Goal: Task Accomplishment & Management: Manage account settings

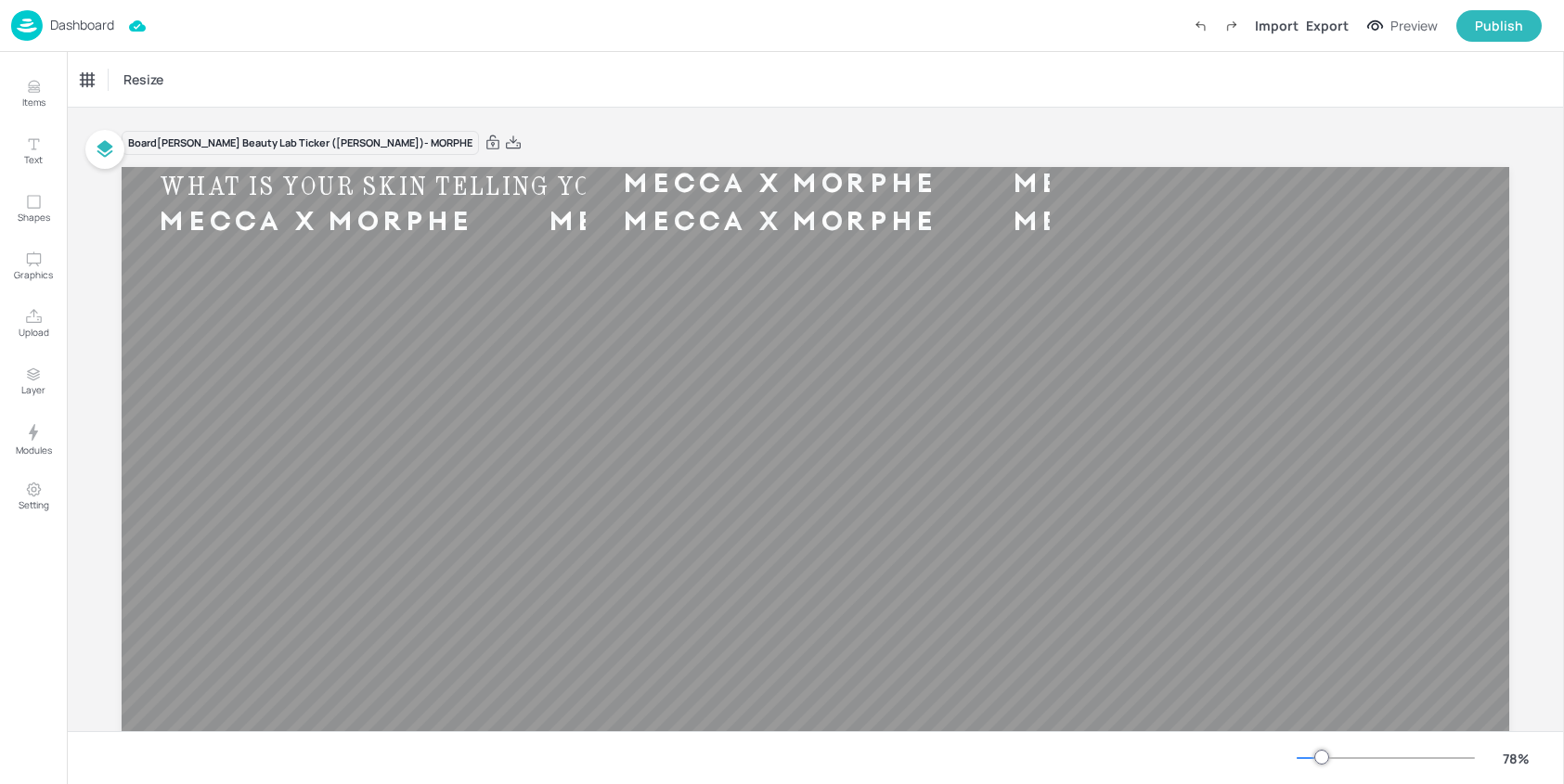
click at [63, 28] on p "Dashboard" at bounding box center [82, 24] width 64 height 13
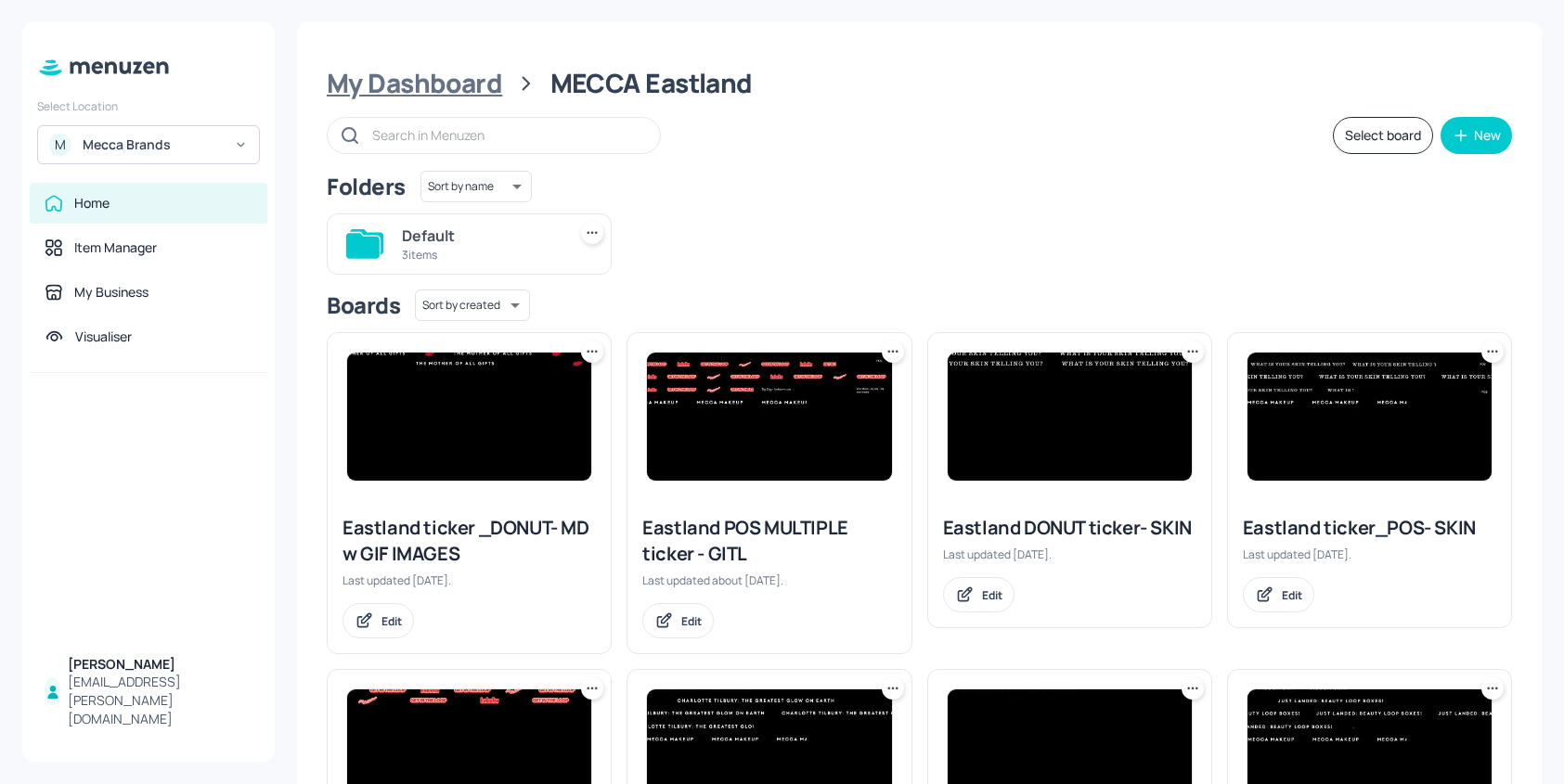
click at [455, 95] on div "My Dashboard" at bounding box center [414, 83] width 176 height 34
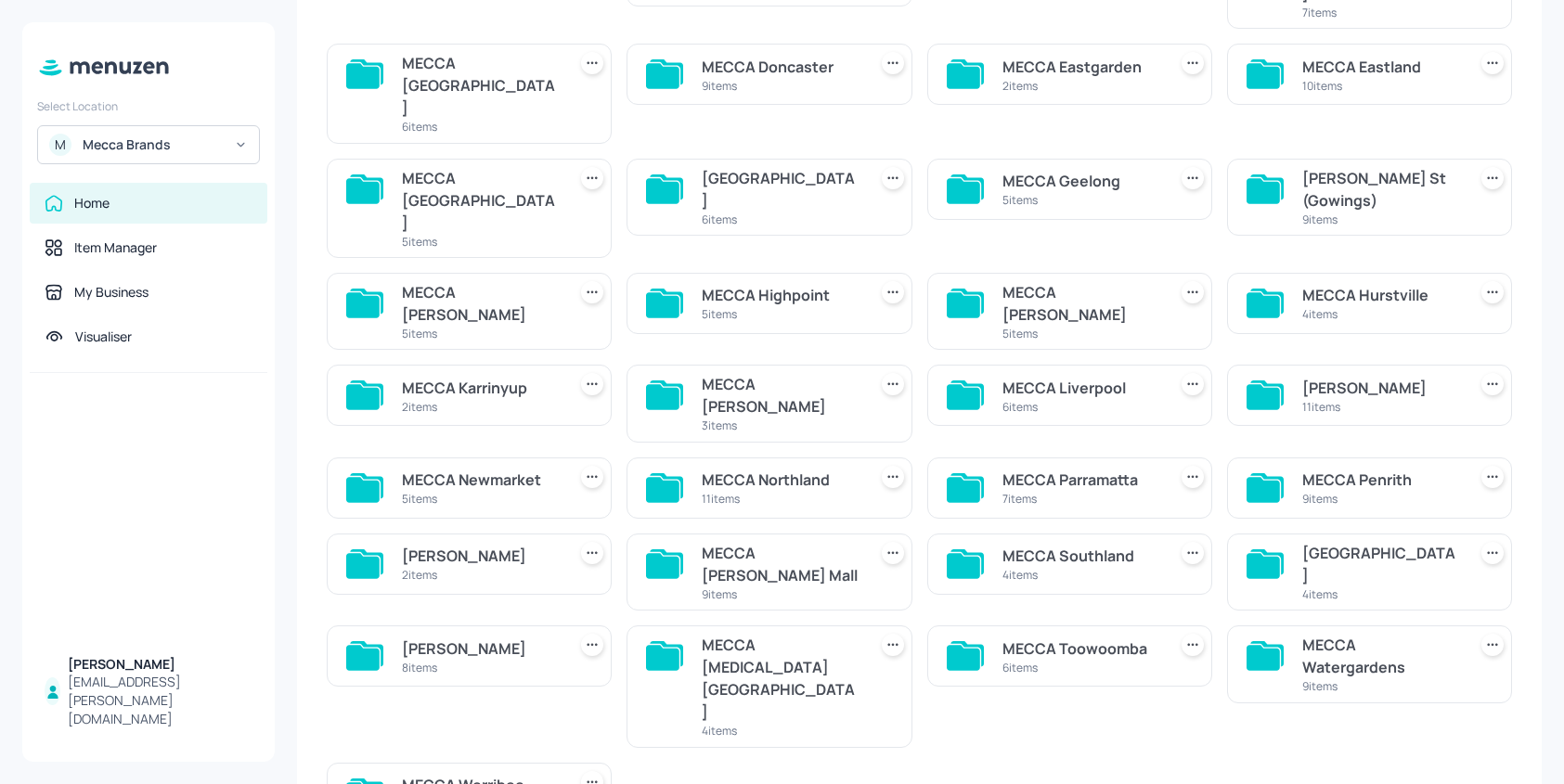
scroll to position [361, 0]
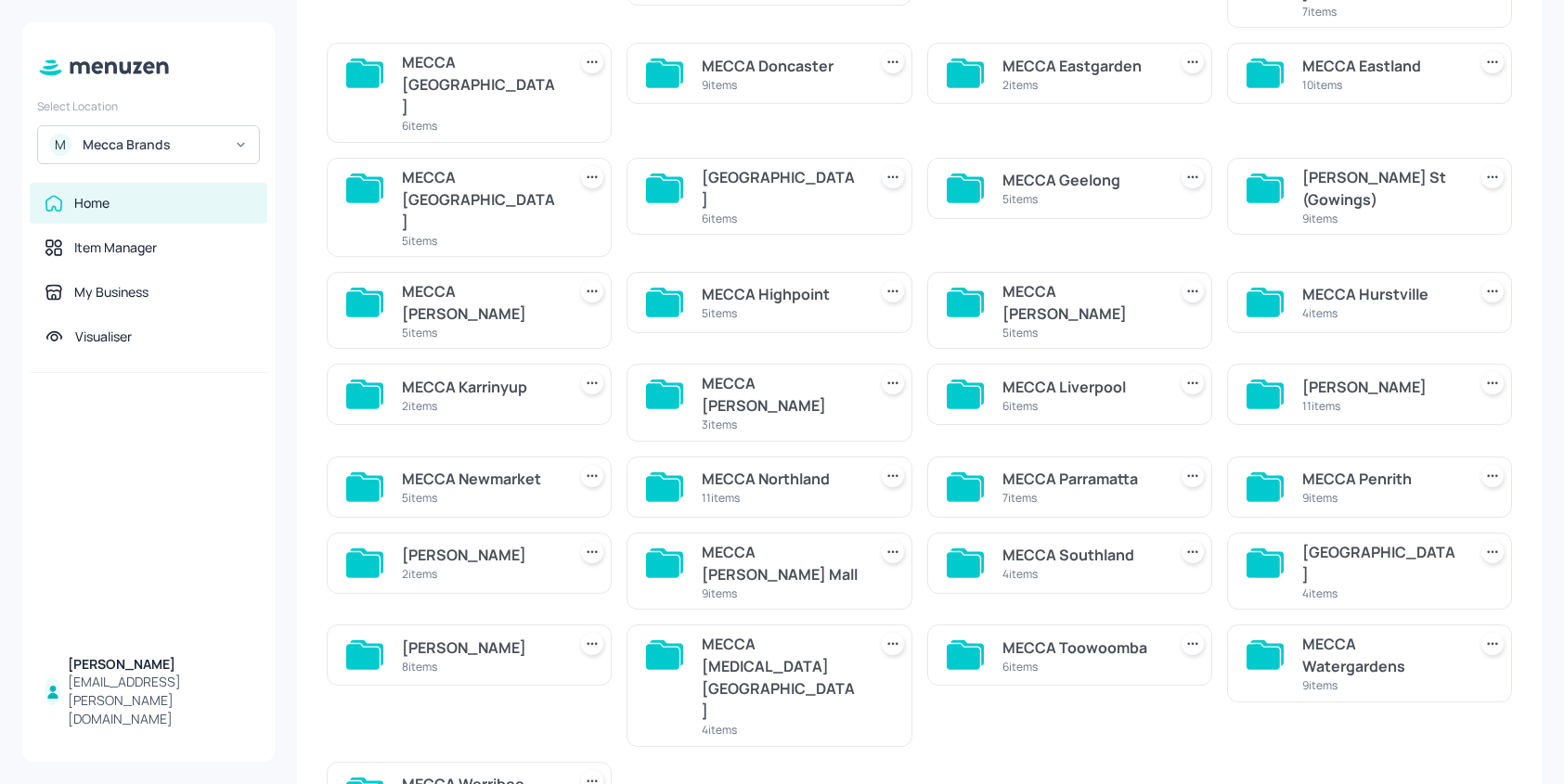
click at [809, 585] on div "9 items" at bounding box center [780, 593] width 156 height 15
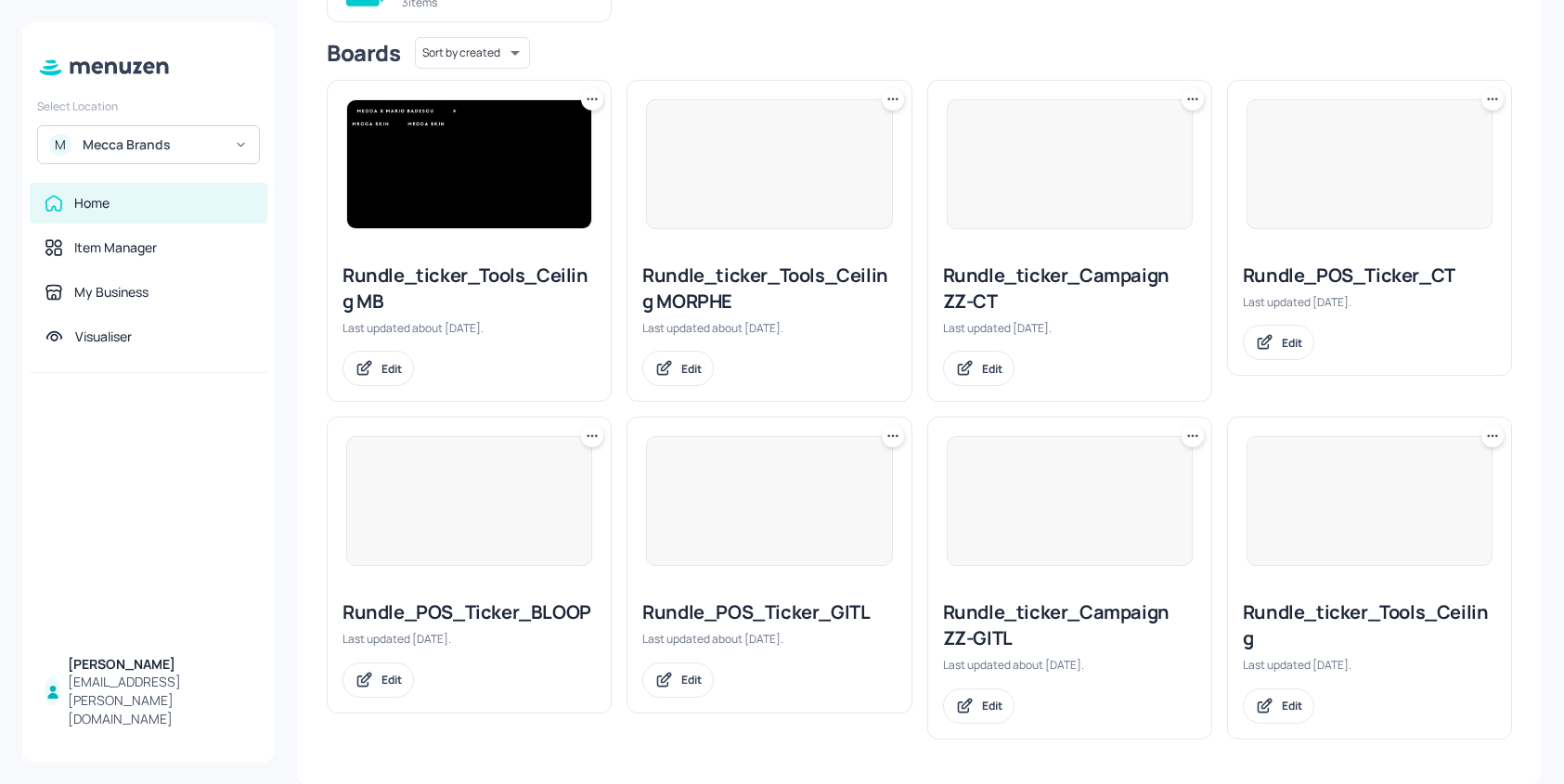
scroll to position [252, 0]
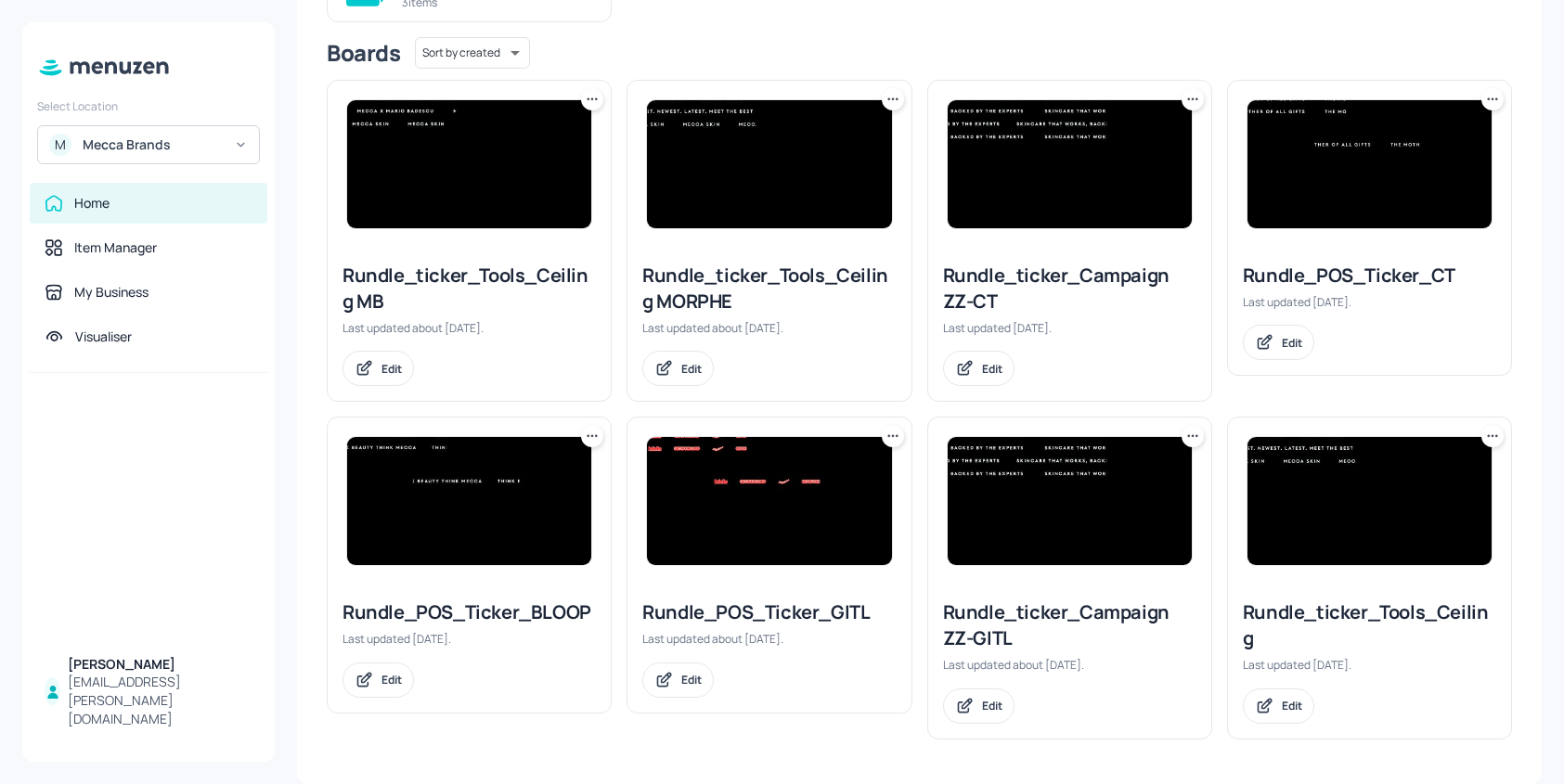
click at [1493, 102] on icon at bounding box center [1492, 98] width 18 height 18
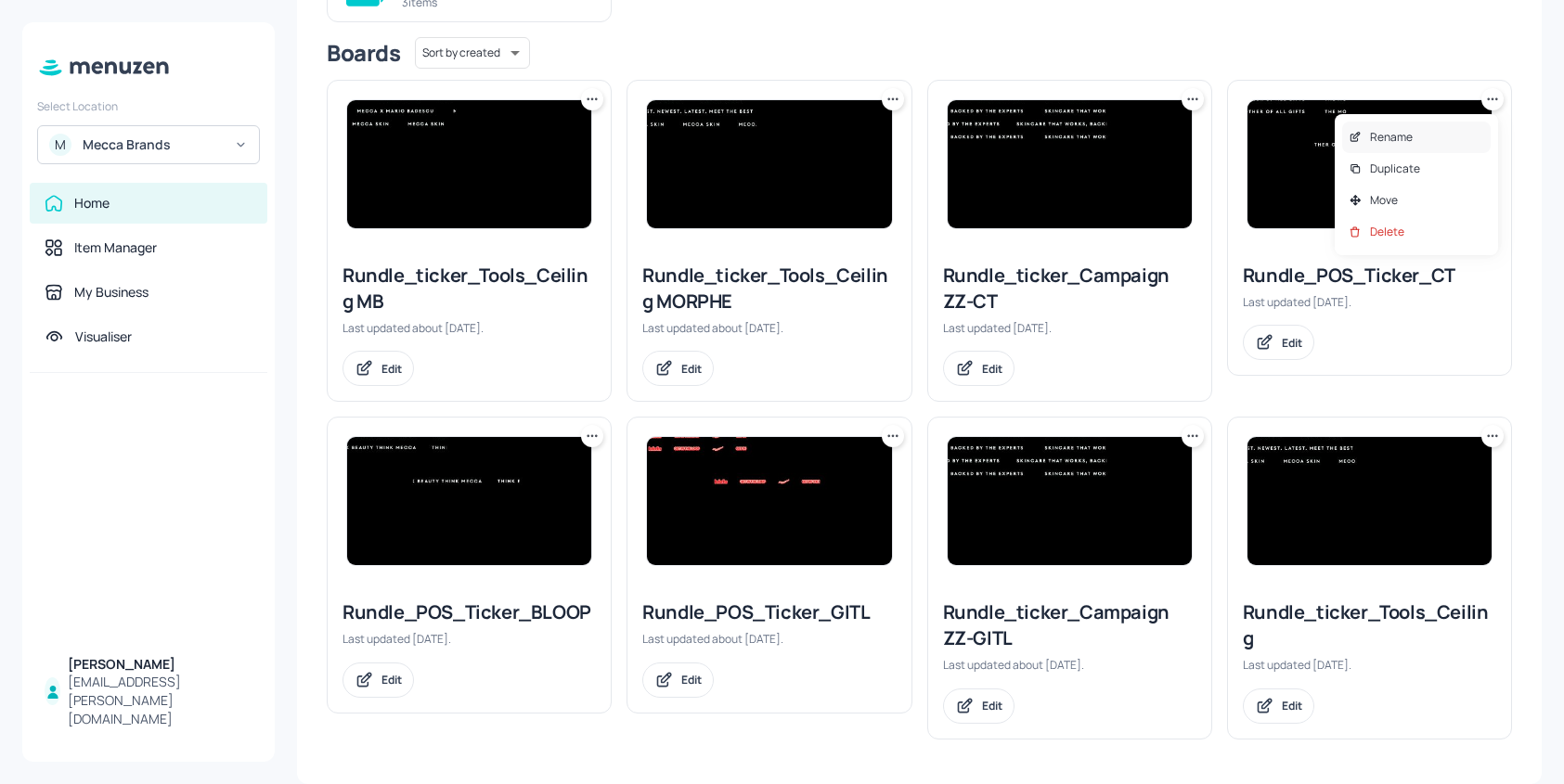
click at [1424, 136] on div "Rename" at bounding box center [1416, 137] width 149 height 32
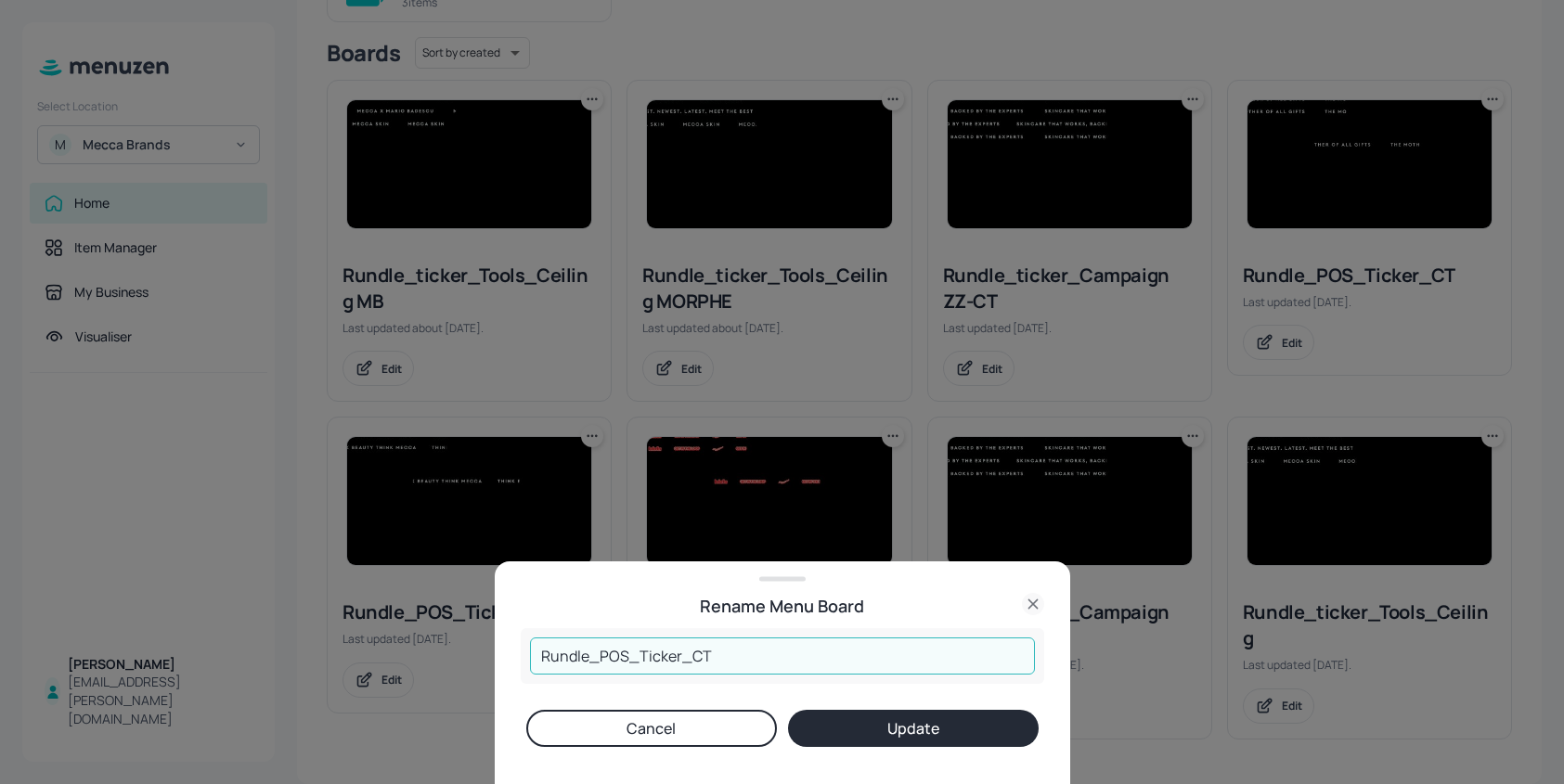
click at [788, 664] on input "Rundle_POS_Ticker_CT" at bounding box center [782, 656] width 505 height 37
type input "Rundle_POS_Ticker_SKIN"
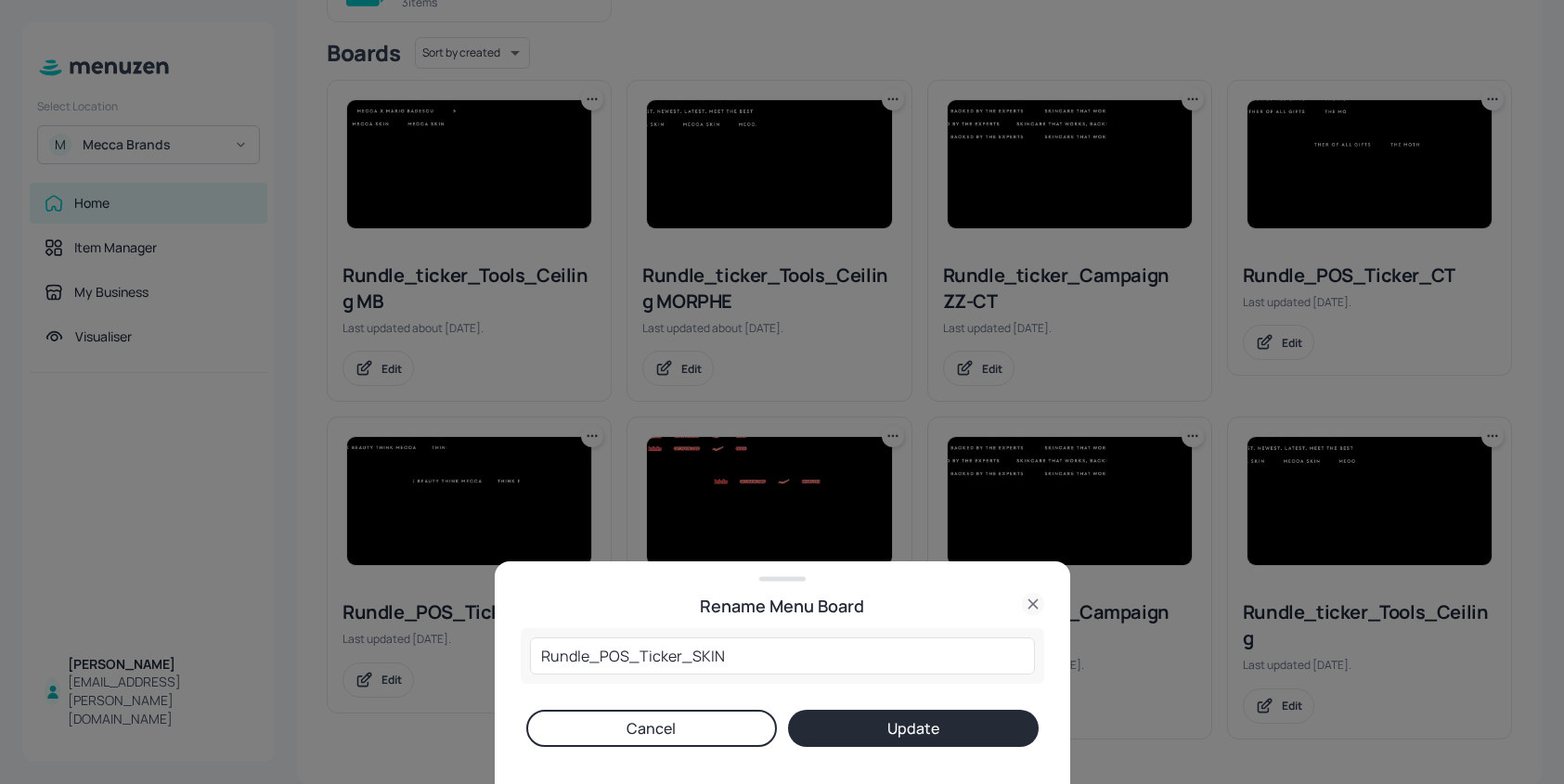
click at [924, 722] on button "Update" at bounding box center [913, 728] width 250 height 37
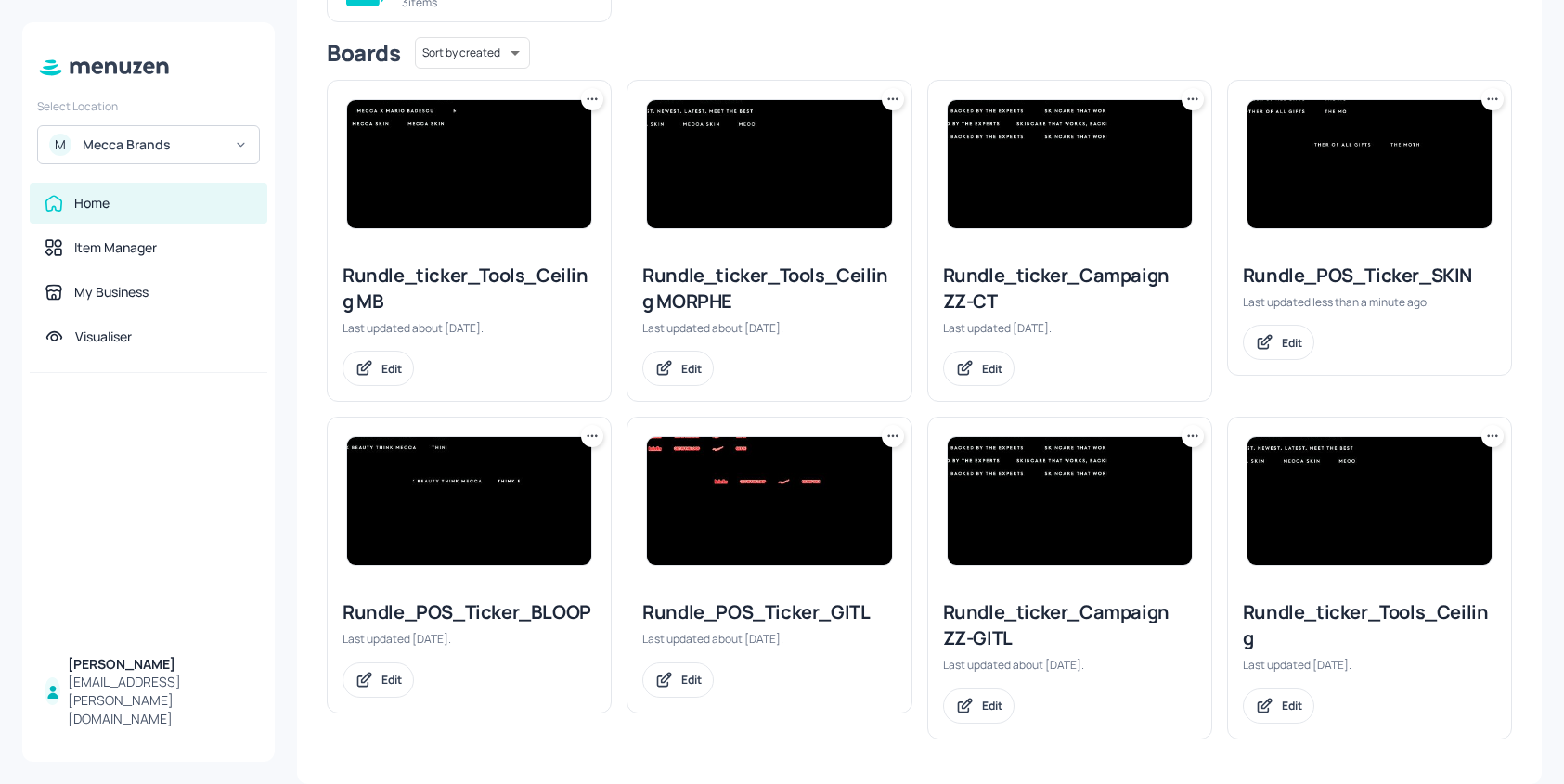
click at [1337, 185] on img at bounding box center [1369, 164] width 244 height 128
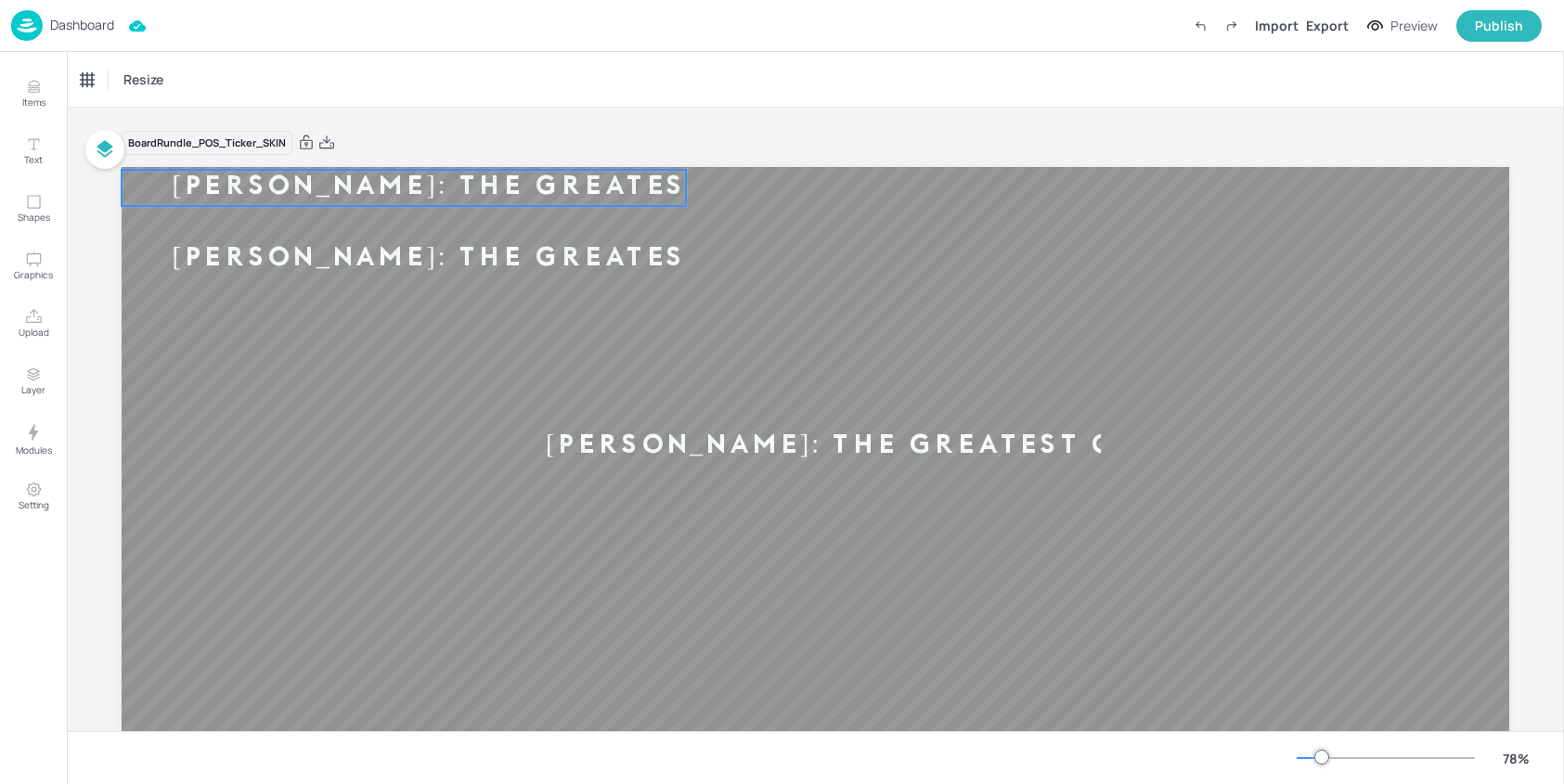
click at [484, 193] on div "[PERSON_NAME]: THE GREATEST GLOW ON EARTH" at bounding box center [585, 188] width 927 height 27
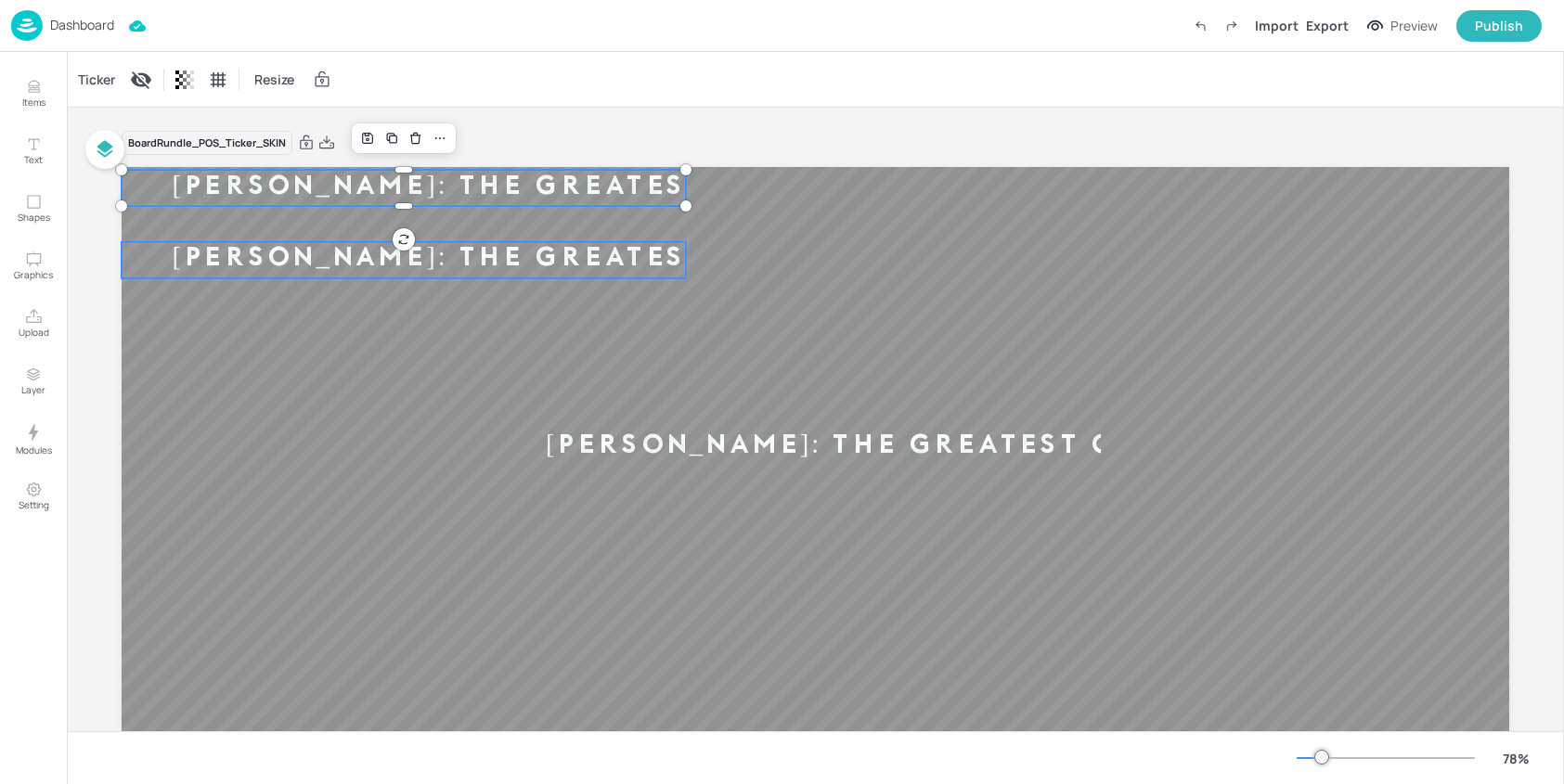
click at [506, 261] on div "[PERSON_NAME]: THE GREATEST GLOW ON EARTH" at bounding box center [585, 261] width 927 height 27
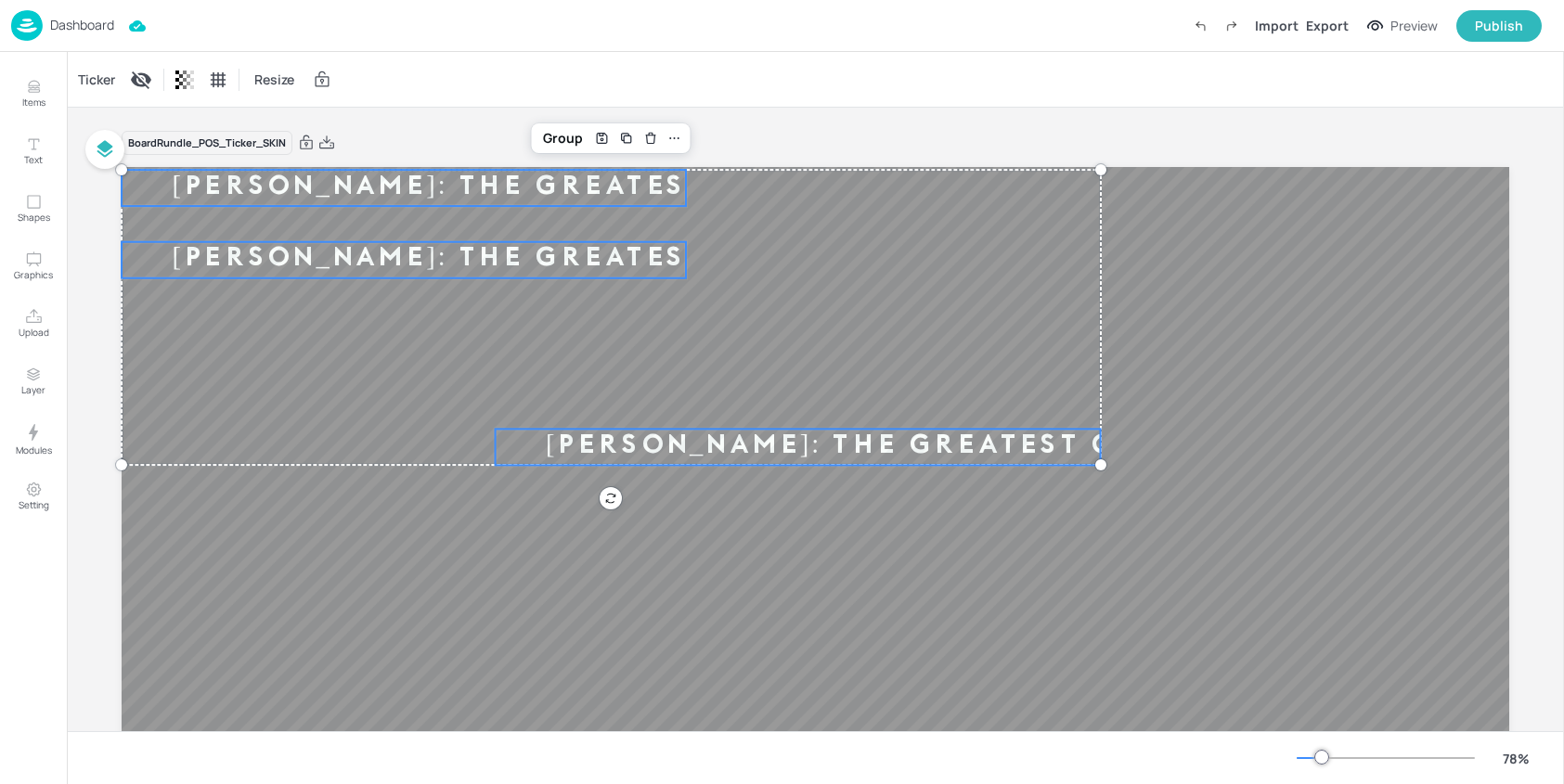
click at [667, 445] on div "[PERSON_NAME]: THE GREATEST GLOW ON EARTH" at bounding box center [959, 447] width 927 height 27
click at [107, 82] on div "Ticker" at bounding box center [97, 79] width 44 height 30
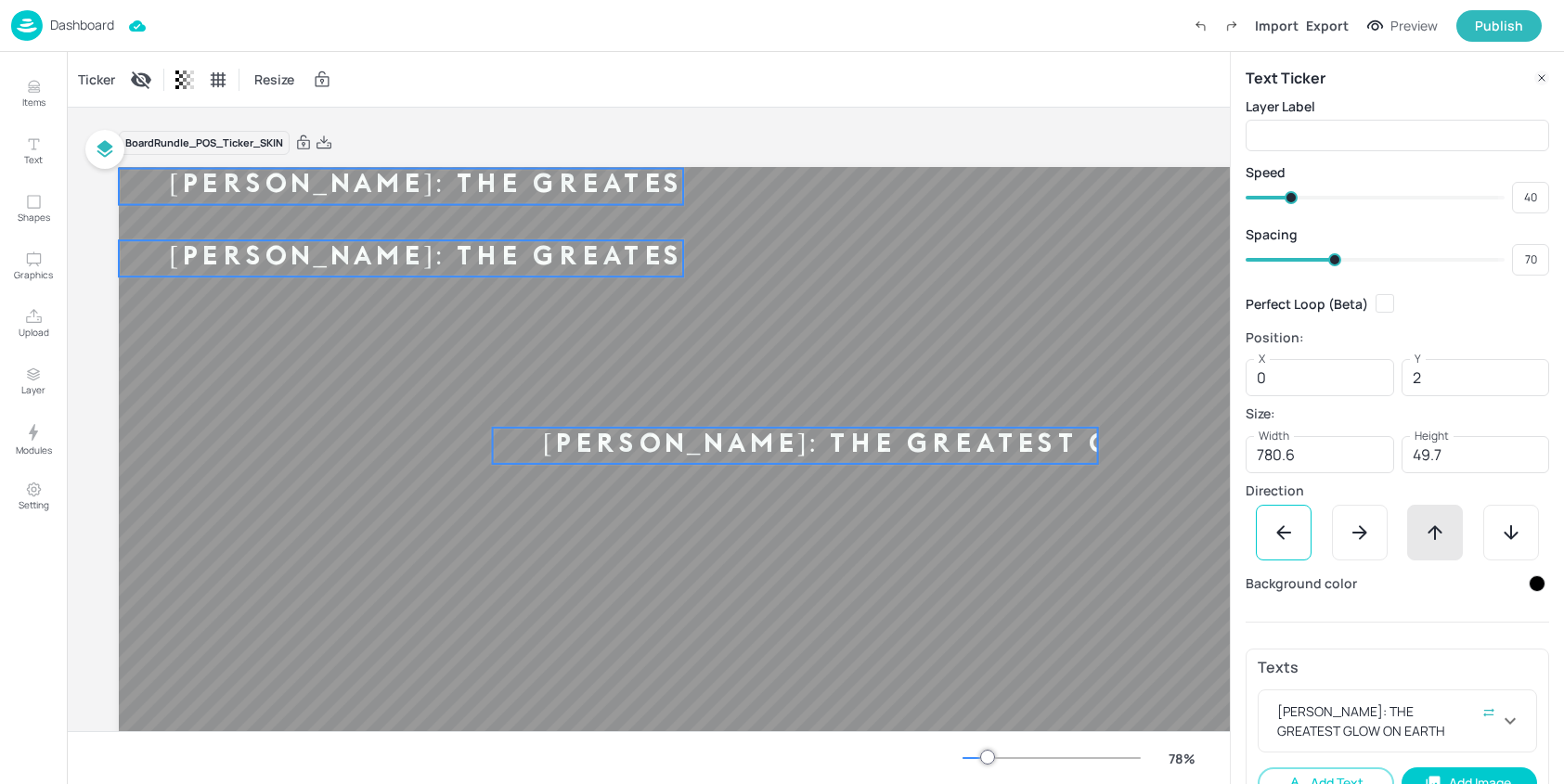
scroll to position [42, 0]
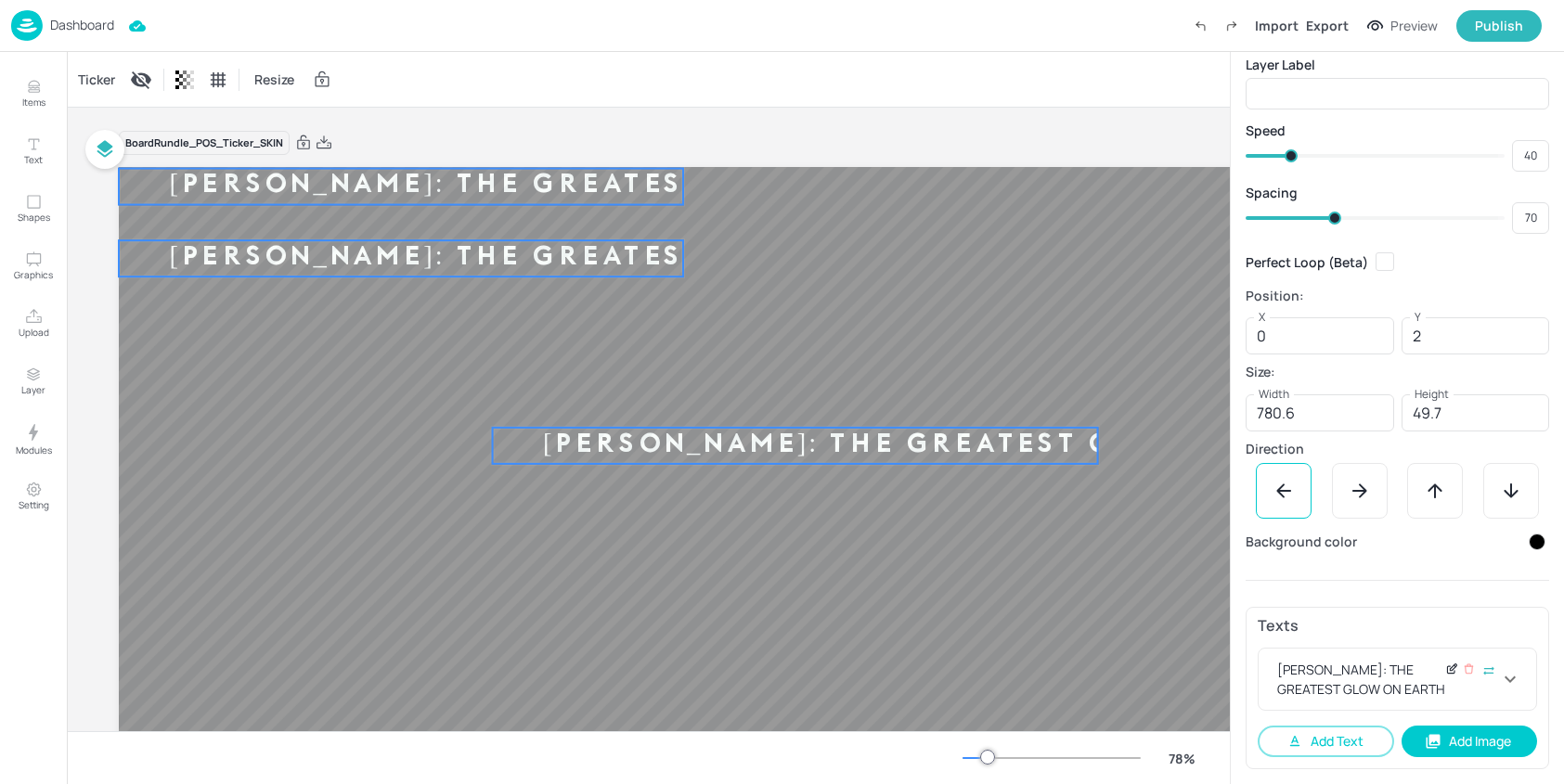
click at [1445, 669] on icon at bounding box center [1452, 668] width 14 height 13
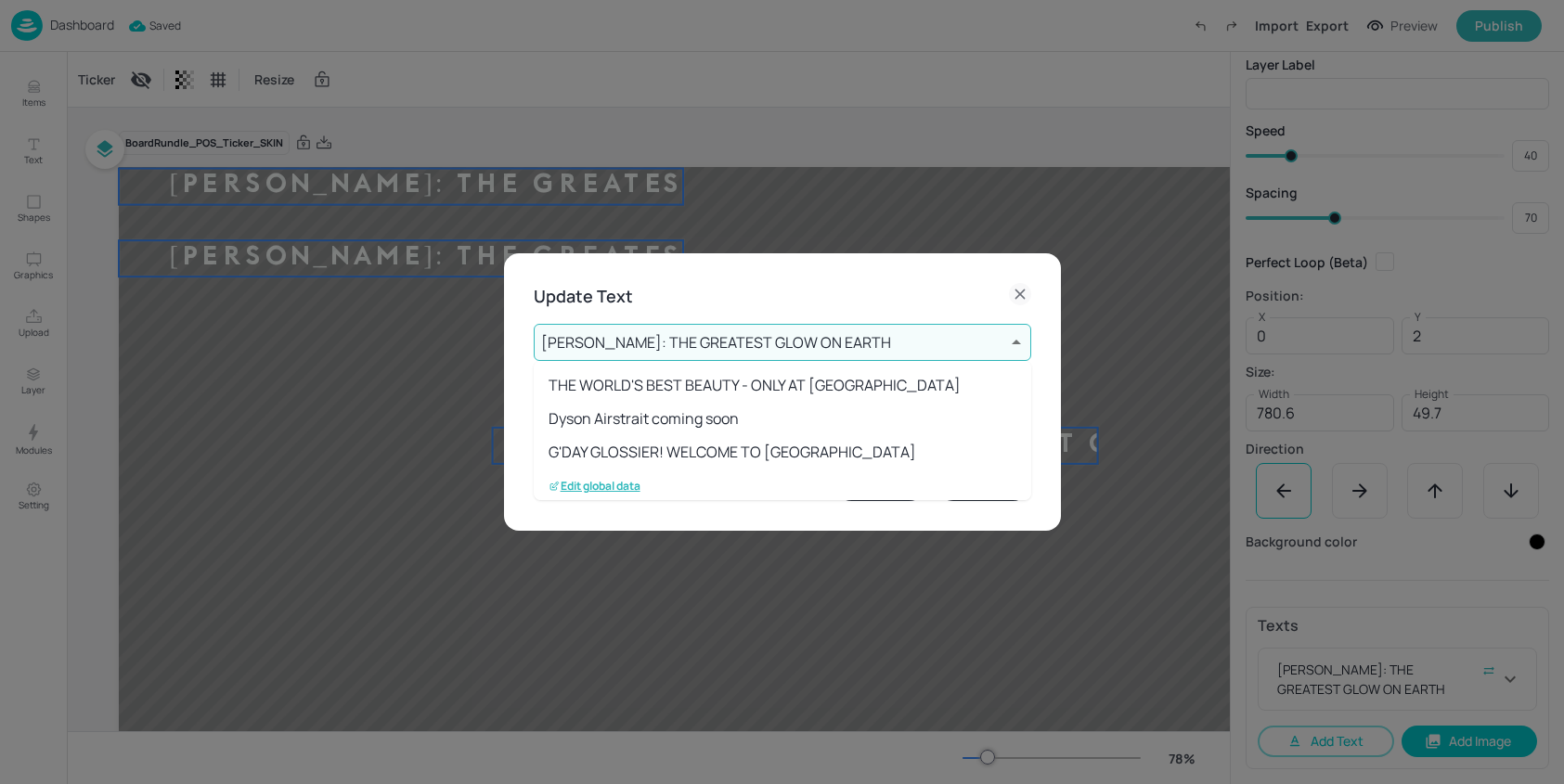
click at [777, 346] on body "Dashboard Saved Import Export Preview Publish Items Text Shapes Graphics Upload…" at bounding box center [782, 392] width 1564 height 784
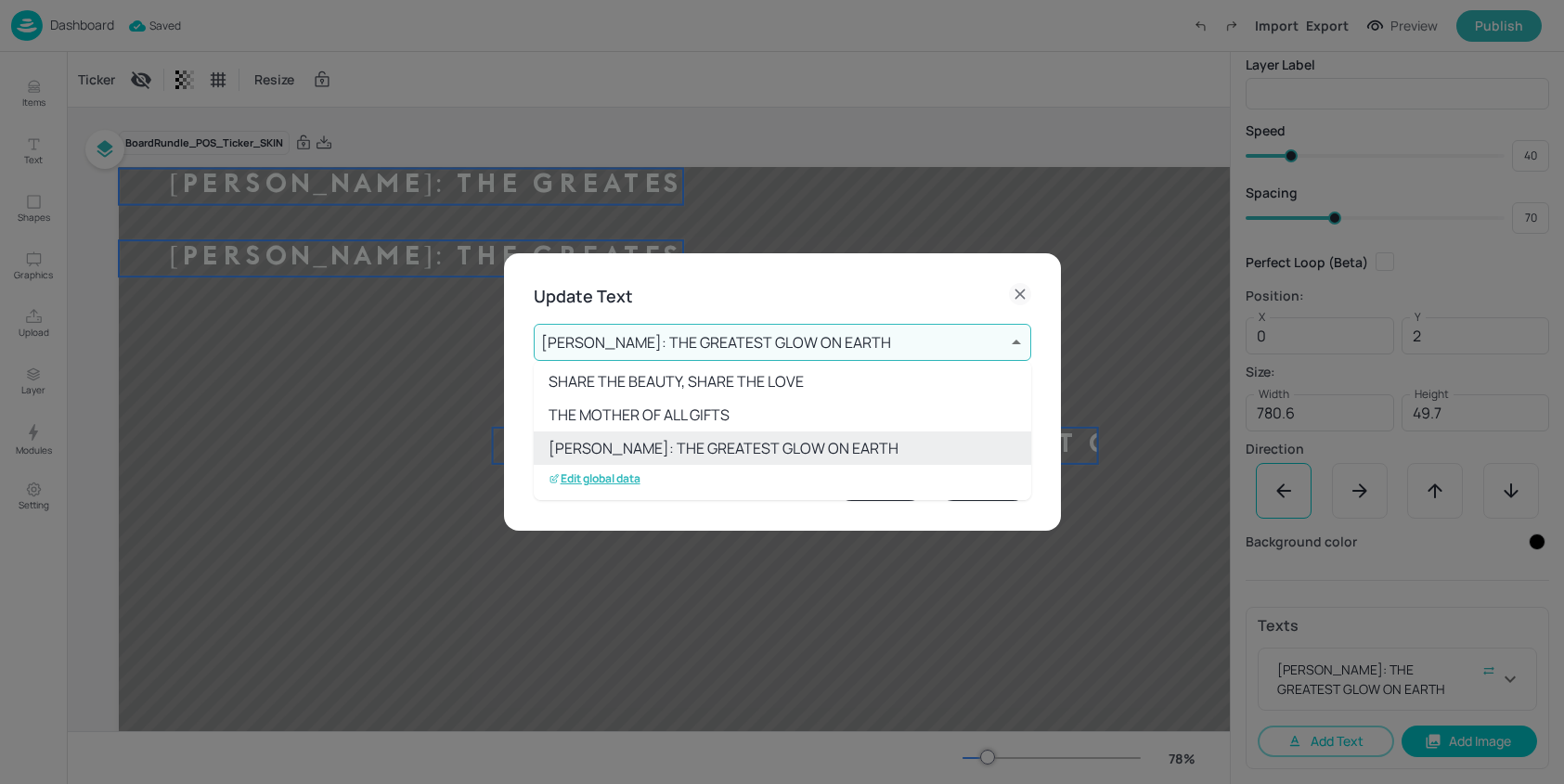
click at [616, 479] on p "Edit global data" at bounding box center [594, 478] width 92 height 13
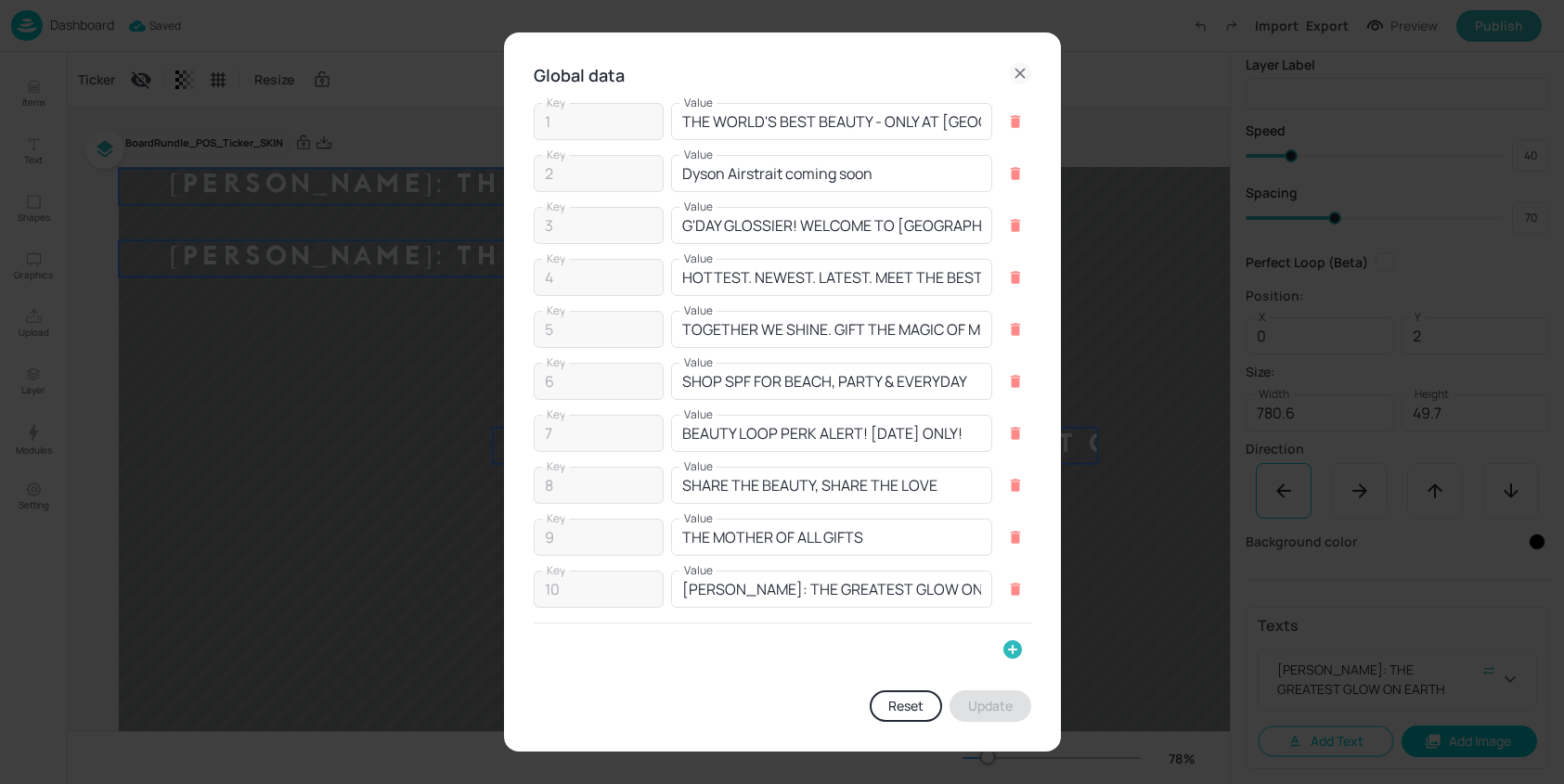
drag, startPoint x: 1014, startPoint y: 647, endPoint x: 584, endPoint y: 680, distance: 431.3
click at [1010, 647] on icon "button" at bounding box center [1011, 649] width 22 height 22
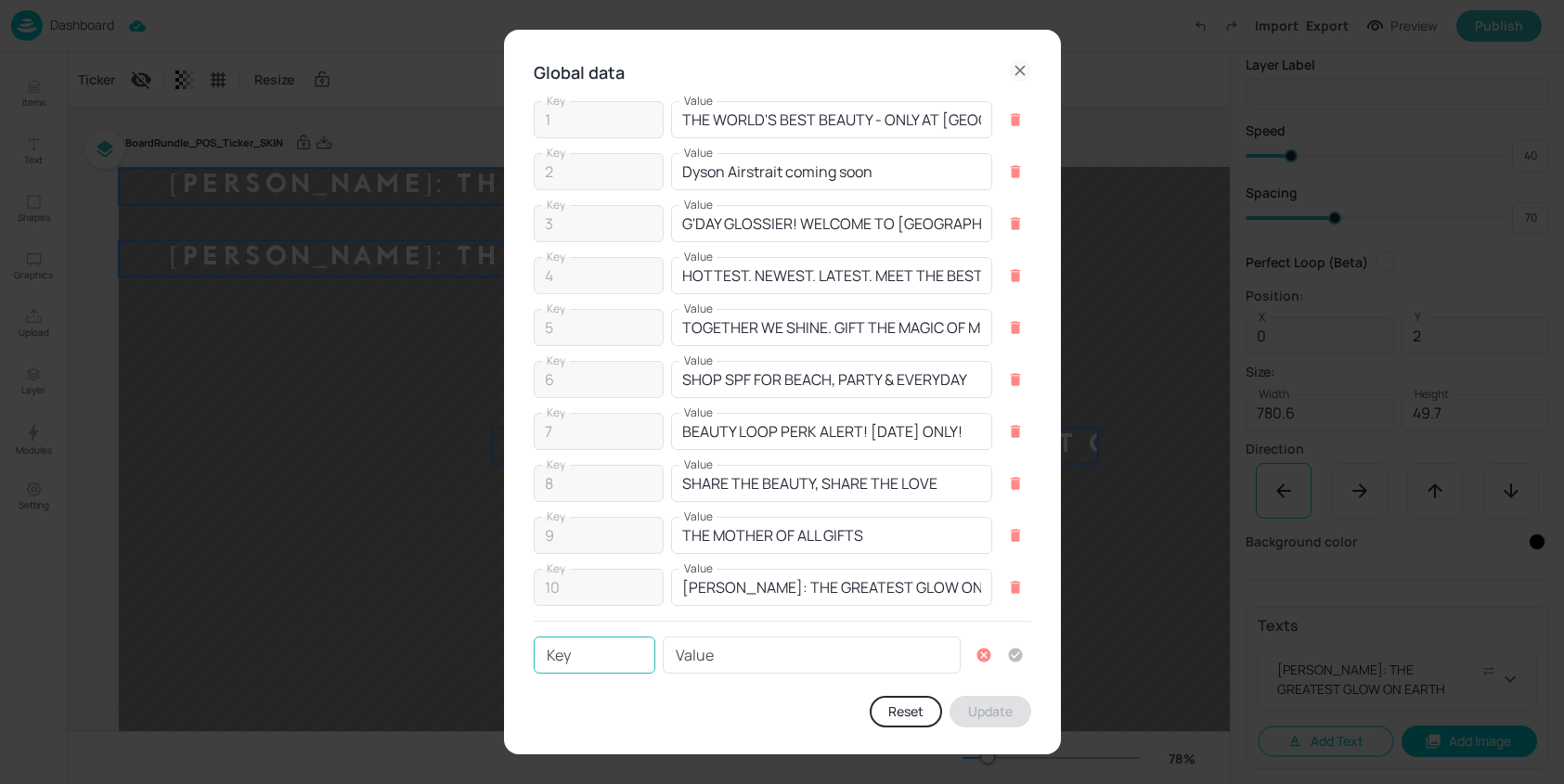
click at [618, 650] on input "Key" at bounding box center [594, 655] width 122 height 37
type input "11"
paste input "WHAT IS YOUR SKIN TELLING YOU?"
type input "WHAT IS YOUR SKIN TELLING YOU?"
click at [1008, 656] on icon "button" at bounding box center [1014, 655] width 16 height 16
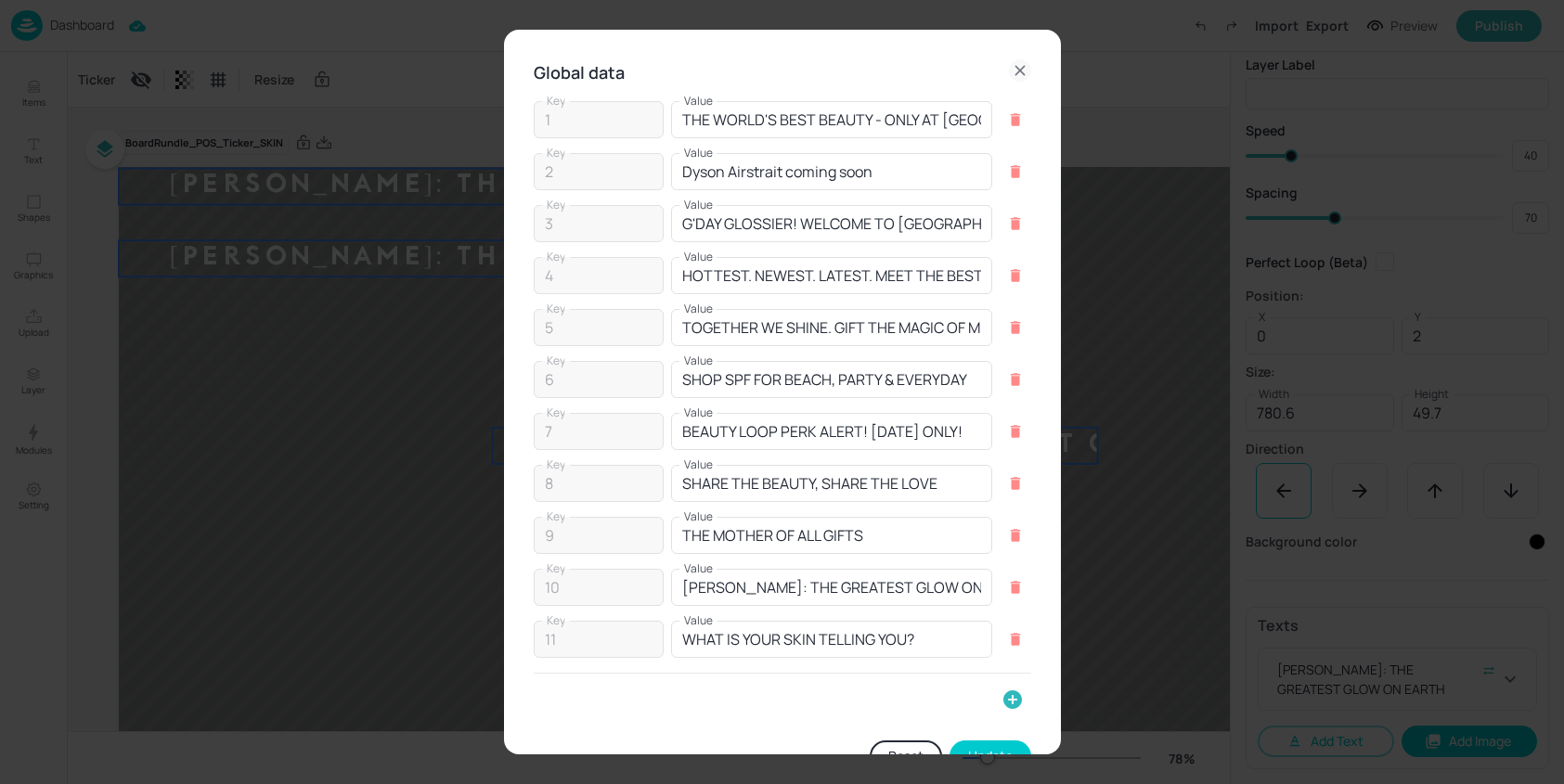
scroll to position [47, 0]
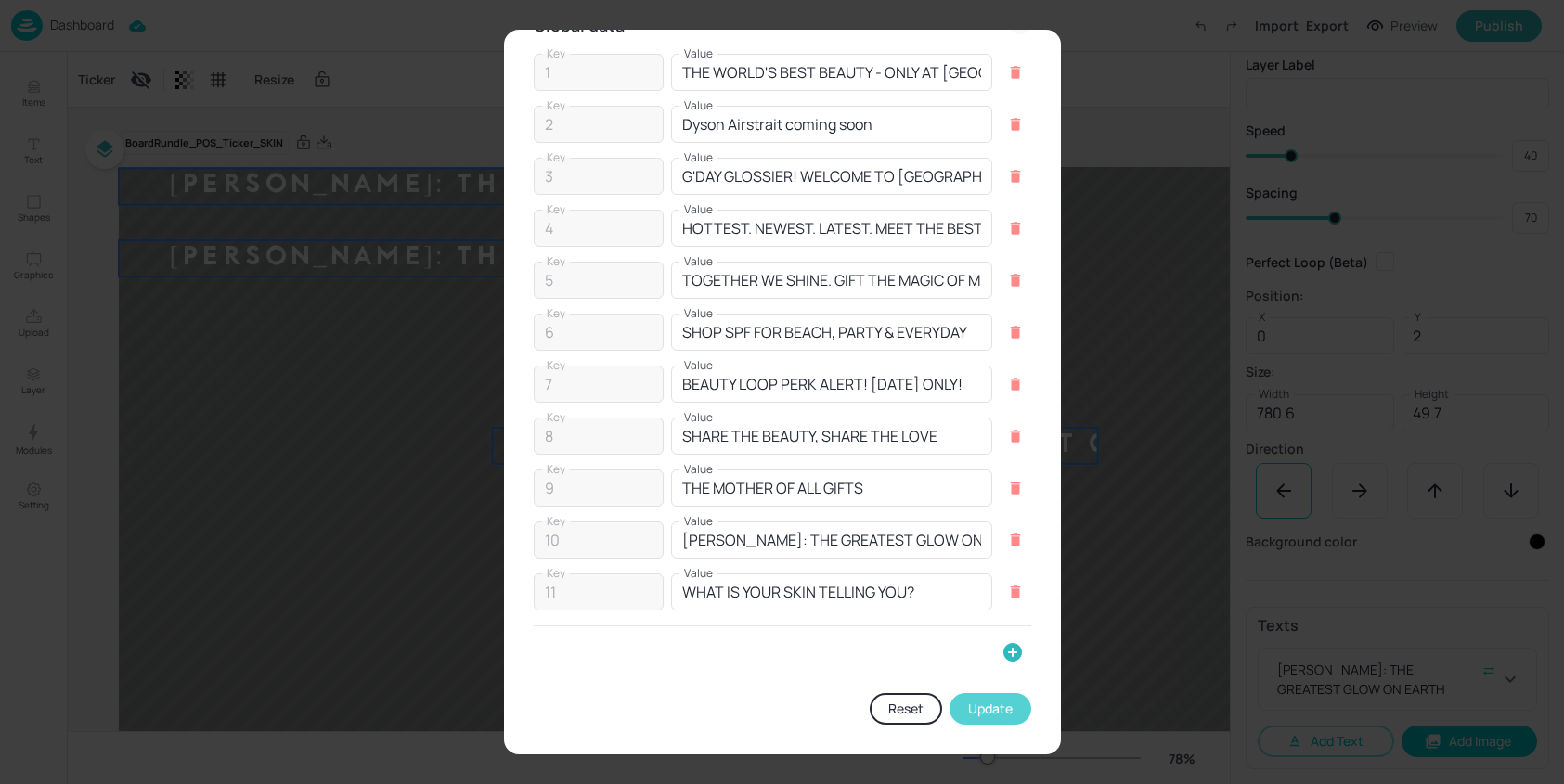
click at [998, 713] on button "Update" at bounding box center [990, 709] width 82 height 32
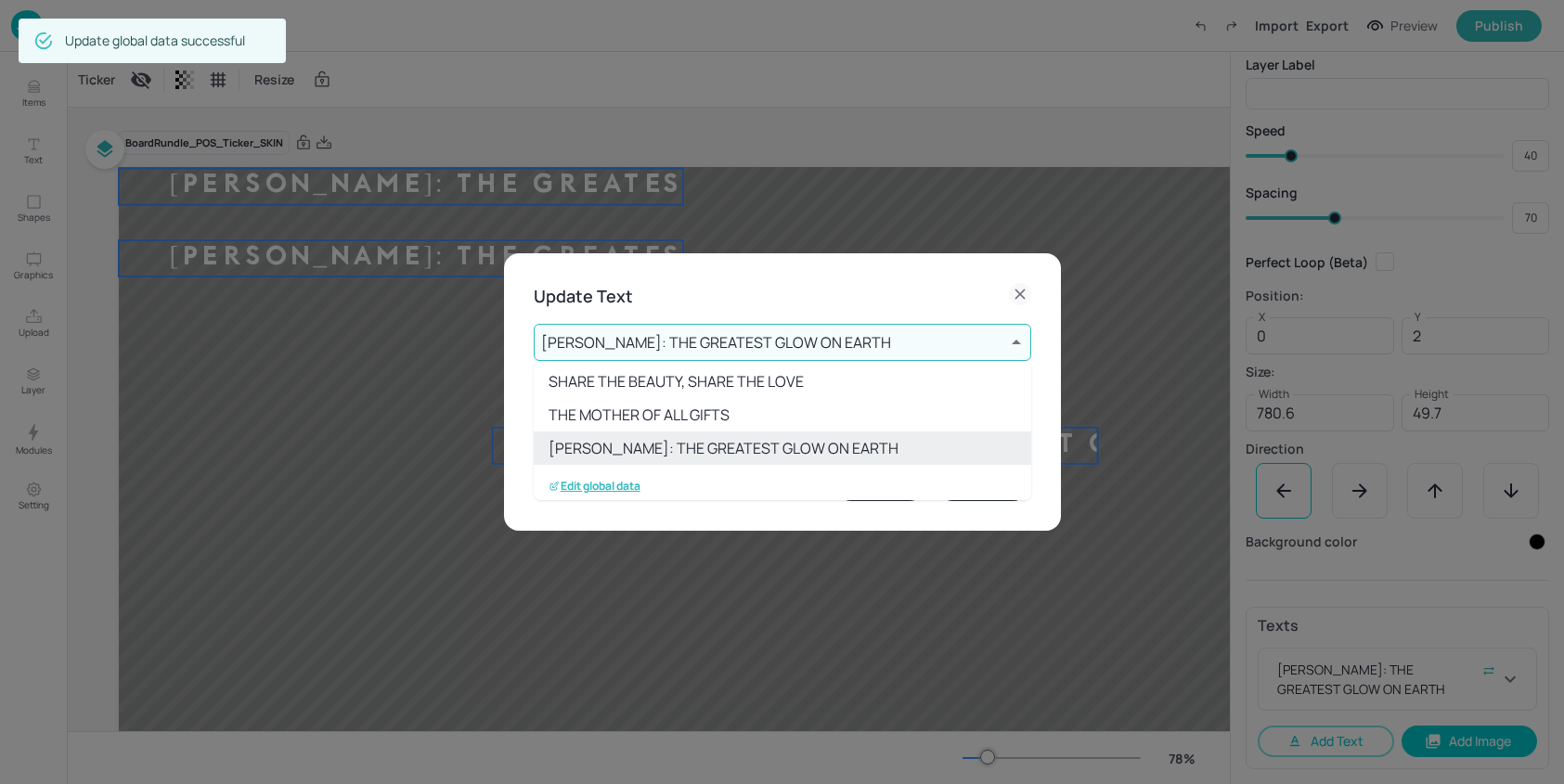
scroll to position [270, 0]
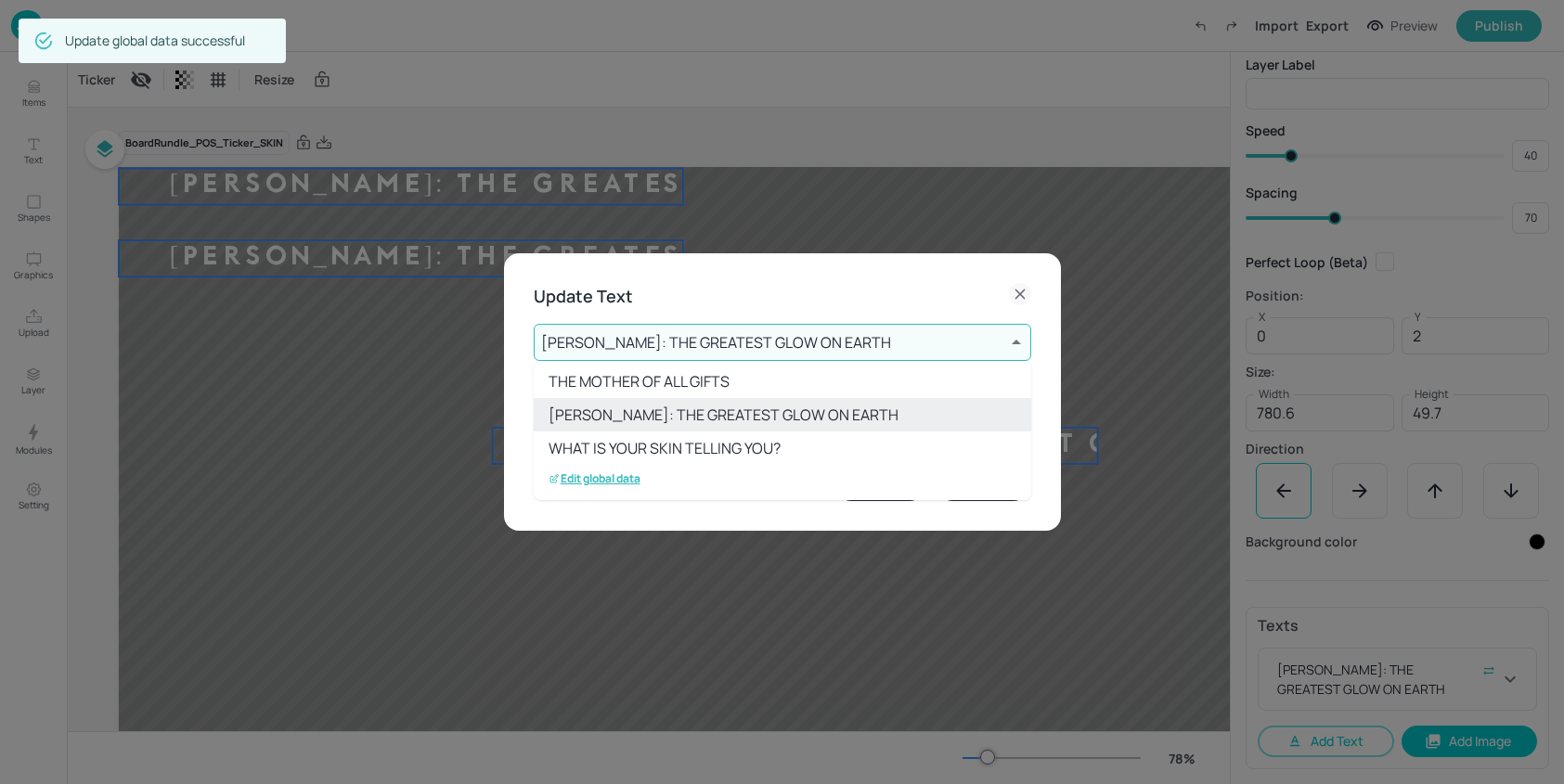
click at [714, 453] on li "WHAT IS YOUR SKIN TELLING YOU?" at bounding box center [782, 448] width 498 height 34
type input "11"
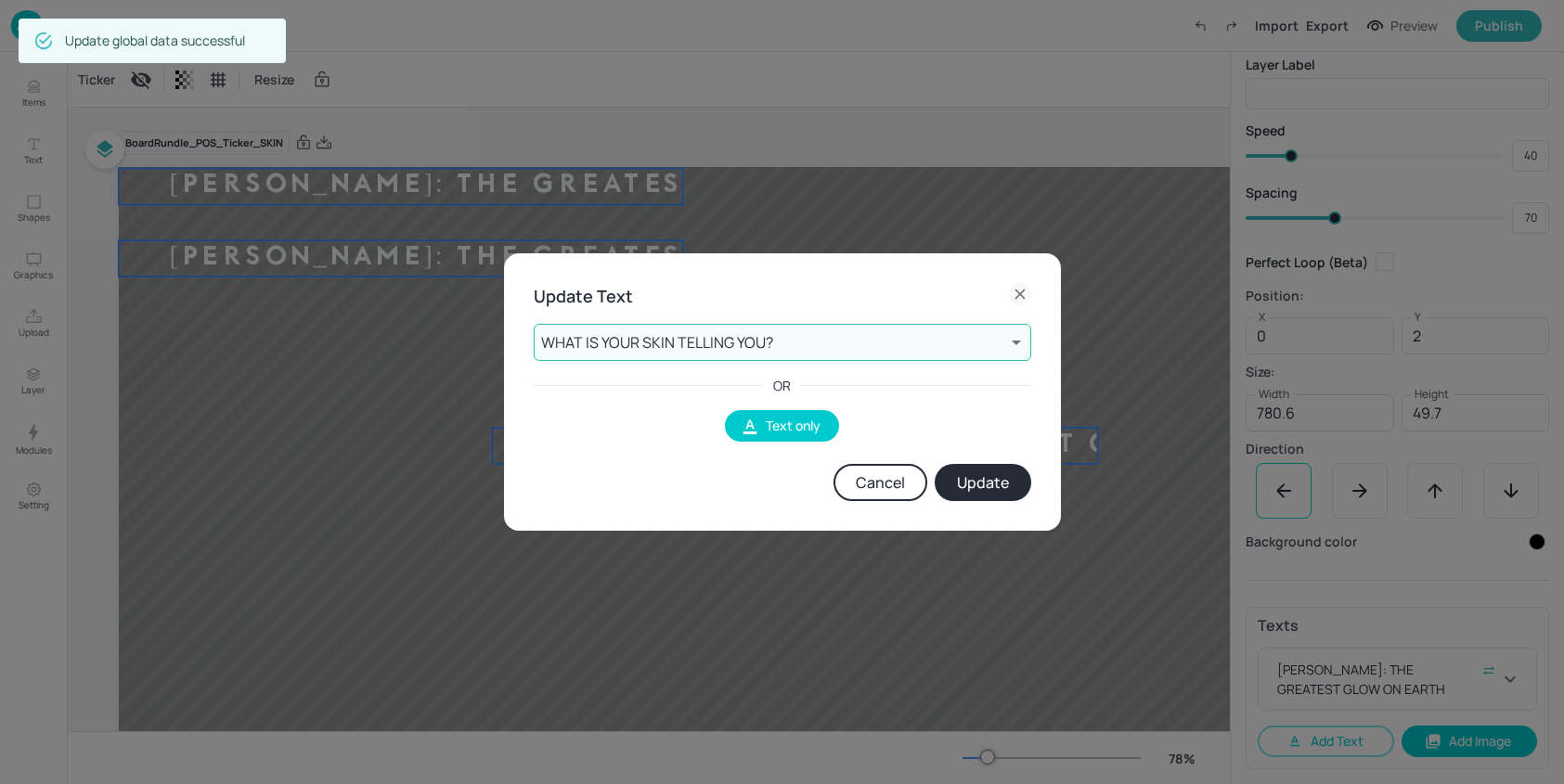
click at [955, 483] on button "Update" at bounding box center [982, 482] width 97 height 37
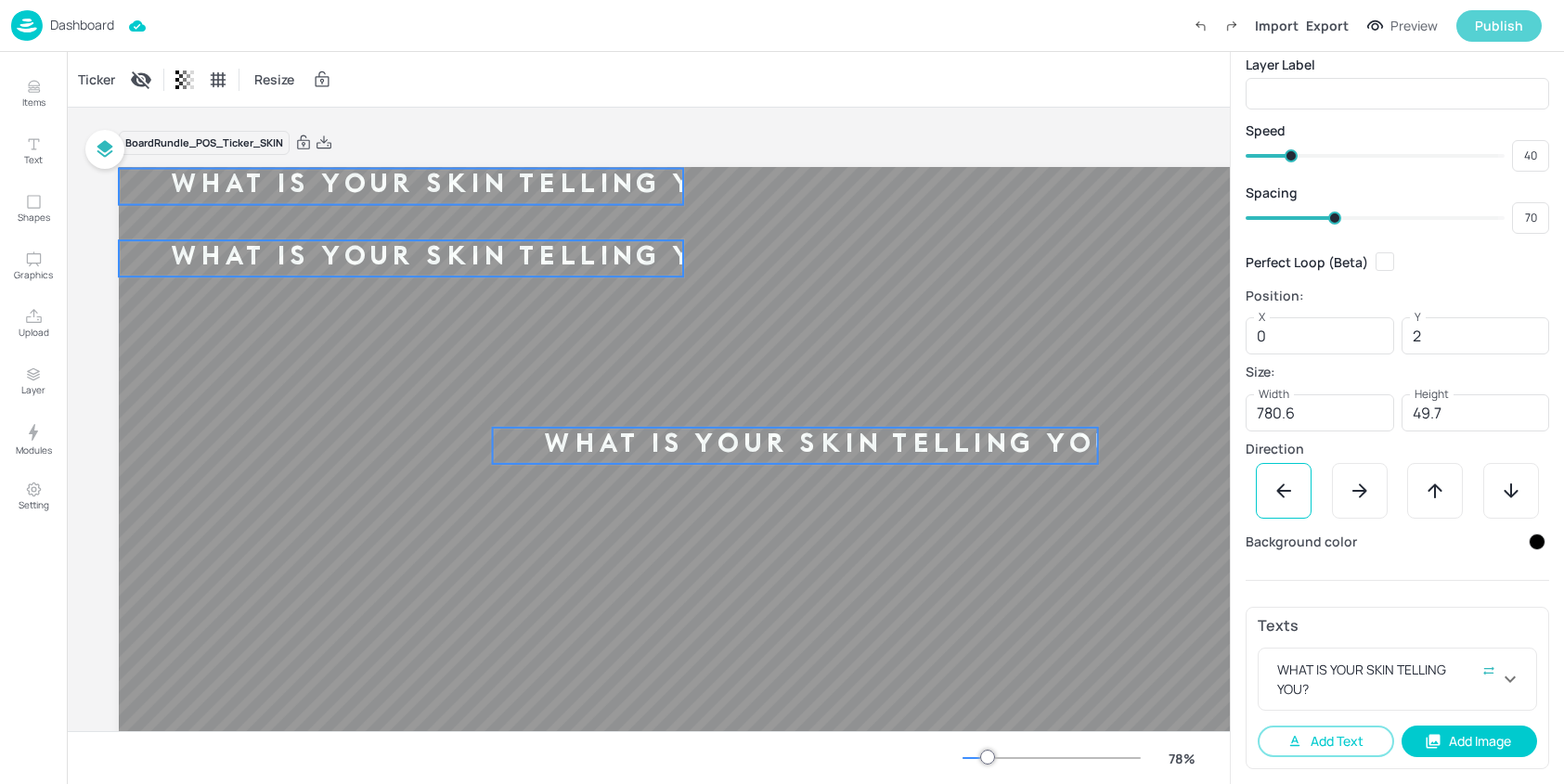
click at [1475, 24] on div "Publish" at bounding box center [1498, 25] width 48 height 20
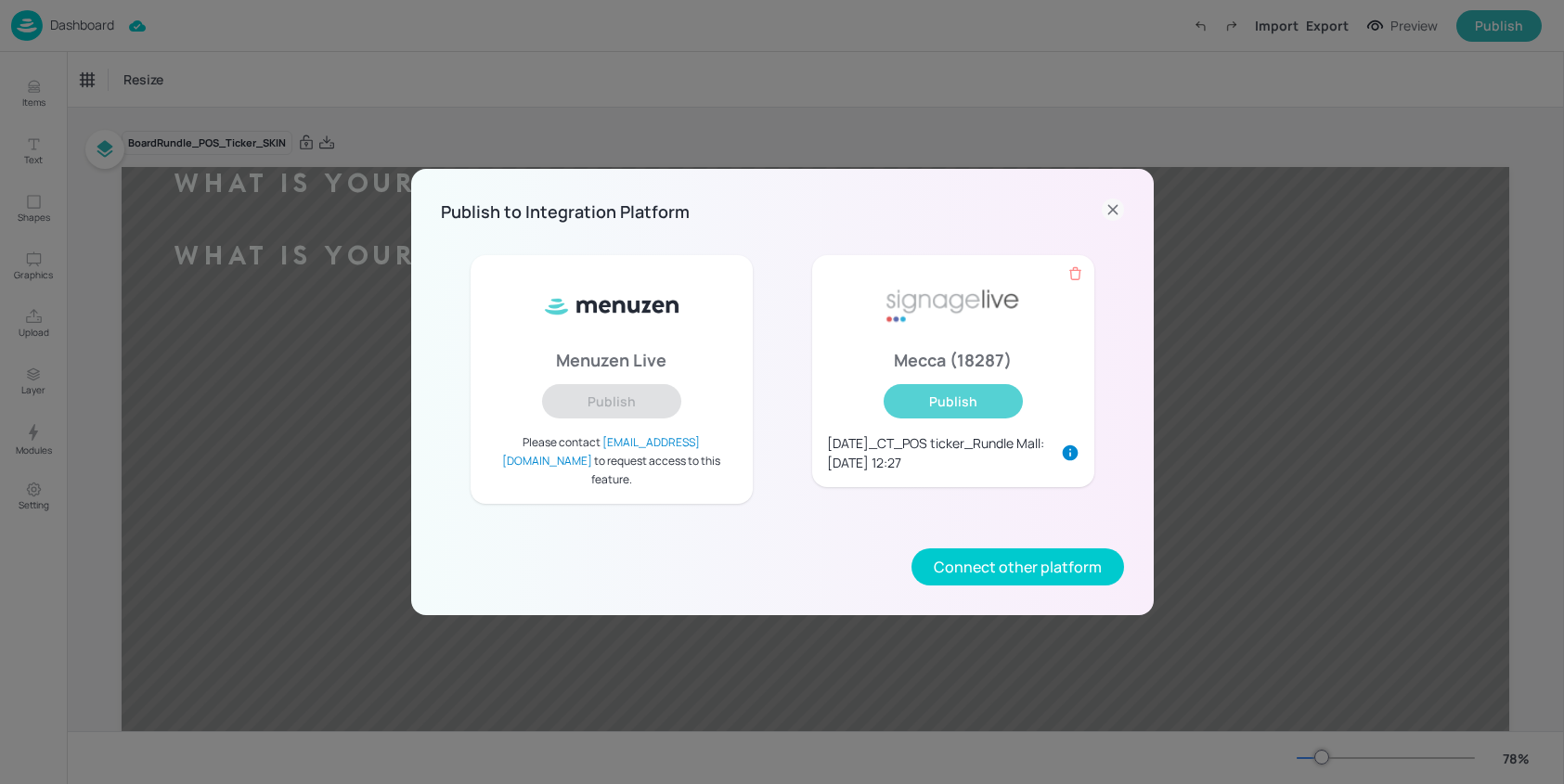
click at [977, 411] on button "Publish" at bounding box center [953, 402] width 139 height 35
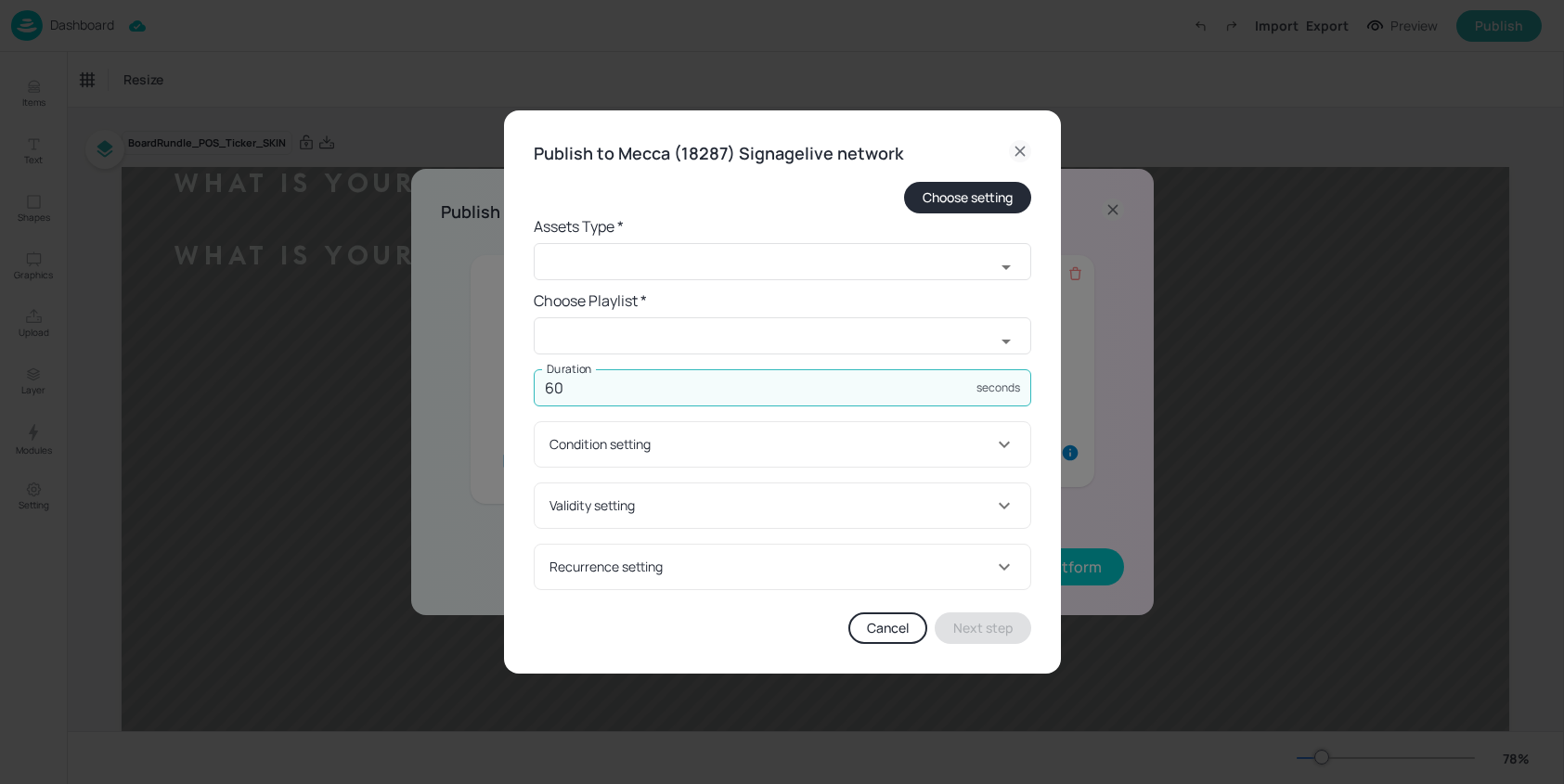
click at [595, 400] on input "60" at bounding box center [754, 387] width 442 height 37
type input "6000"
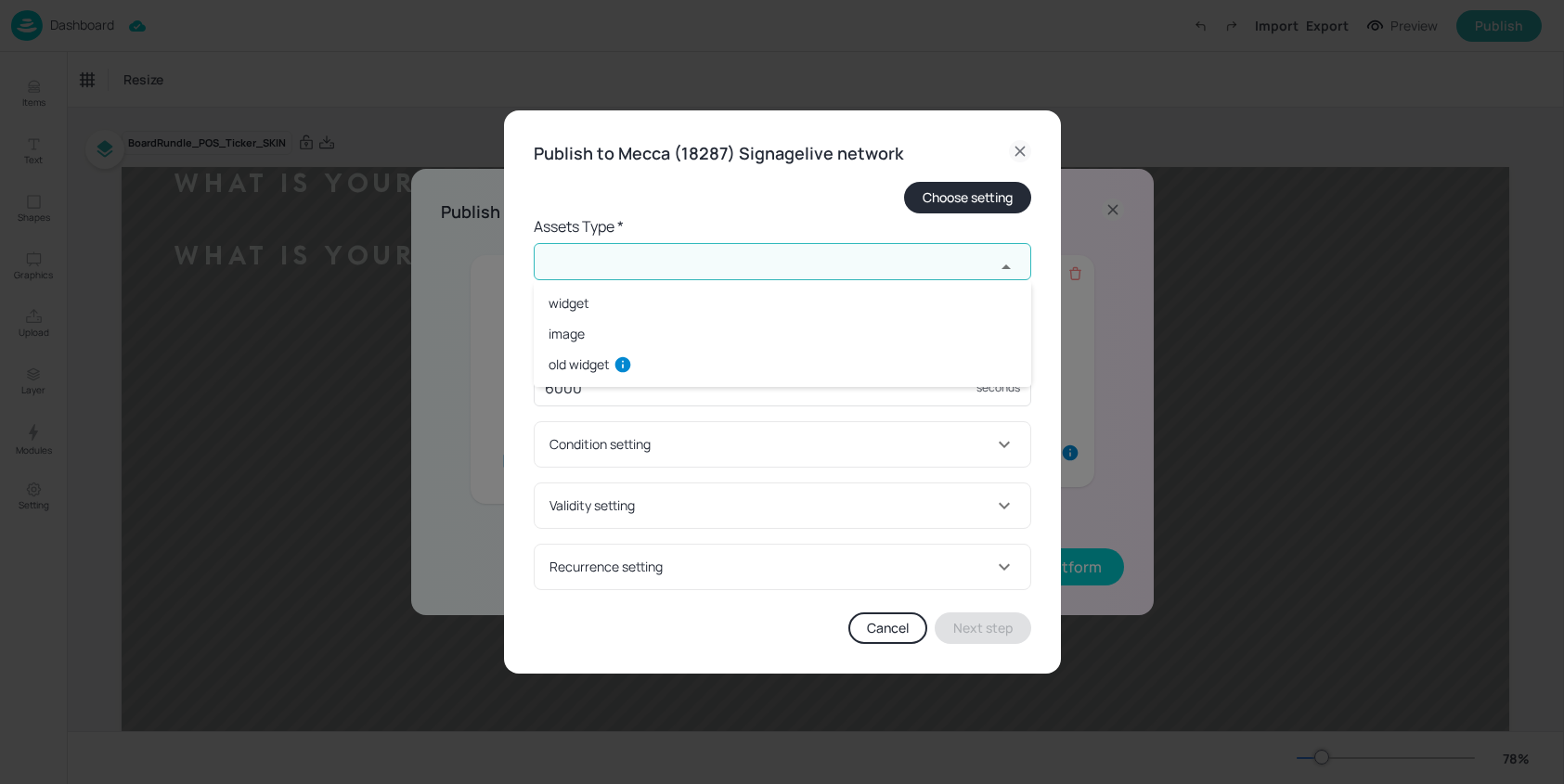
click at [639, 273] on input "text" at bounding box center [763, 262] width 461 height 37
drag, startPoint x: 571, startPoint y: 300, endPoint x: 592, endPoint y: 315, distance: 25.8
click at [572, 300] on li "widget" at bounding box center [782, 303] width 498 height 31
type input "widget"
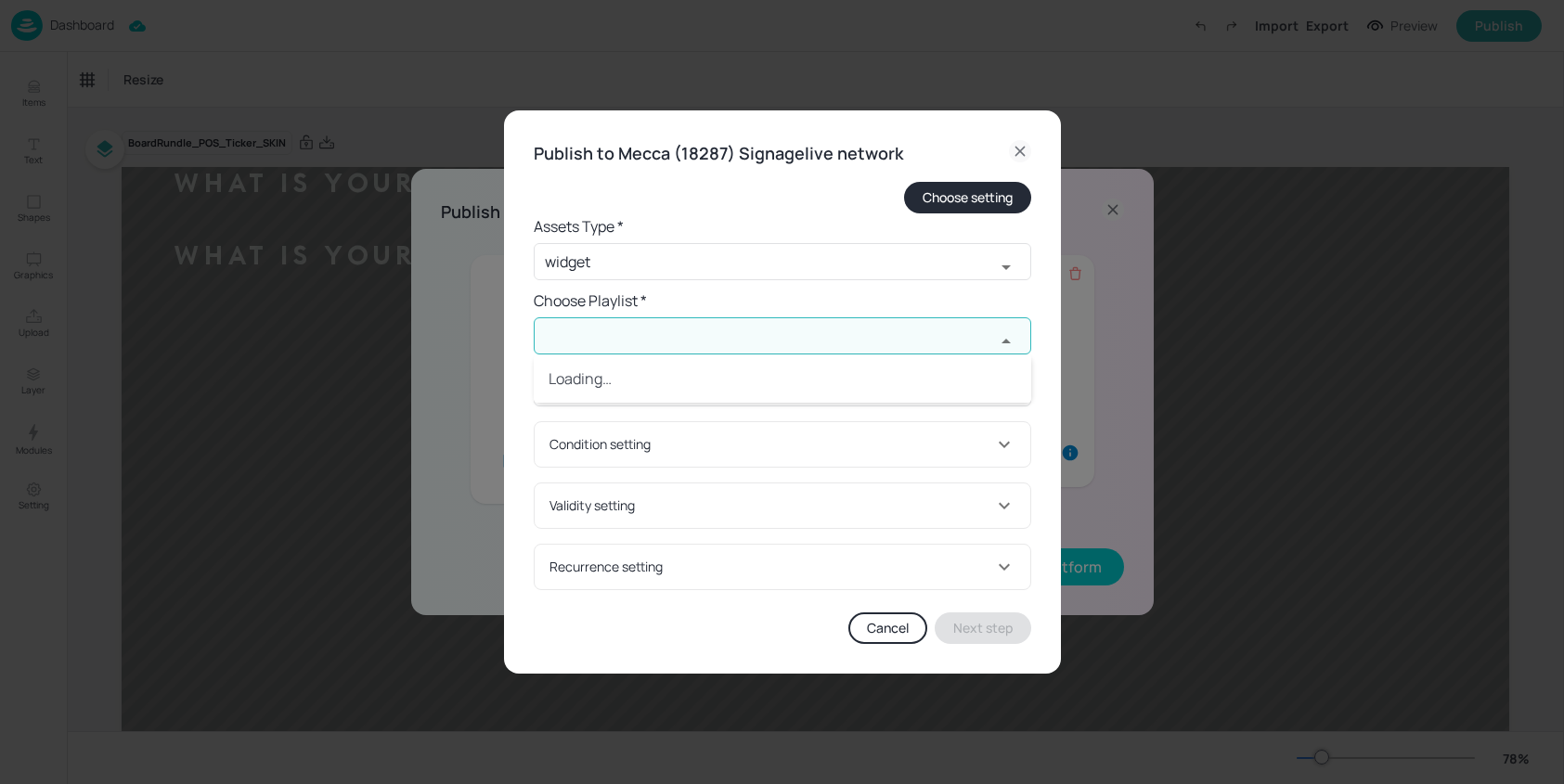
click at [610, 332] on input "text" at bounding box center [763, 336] width 461 height 37
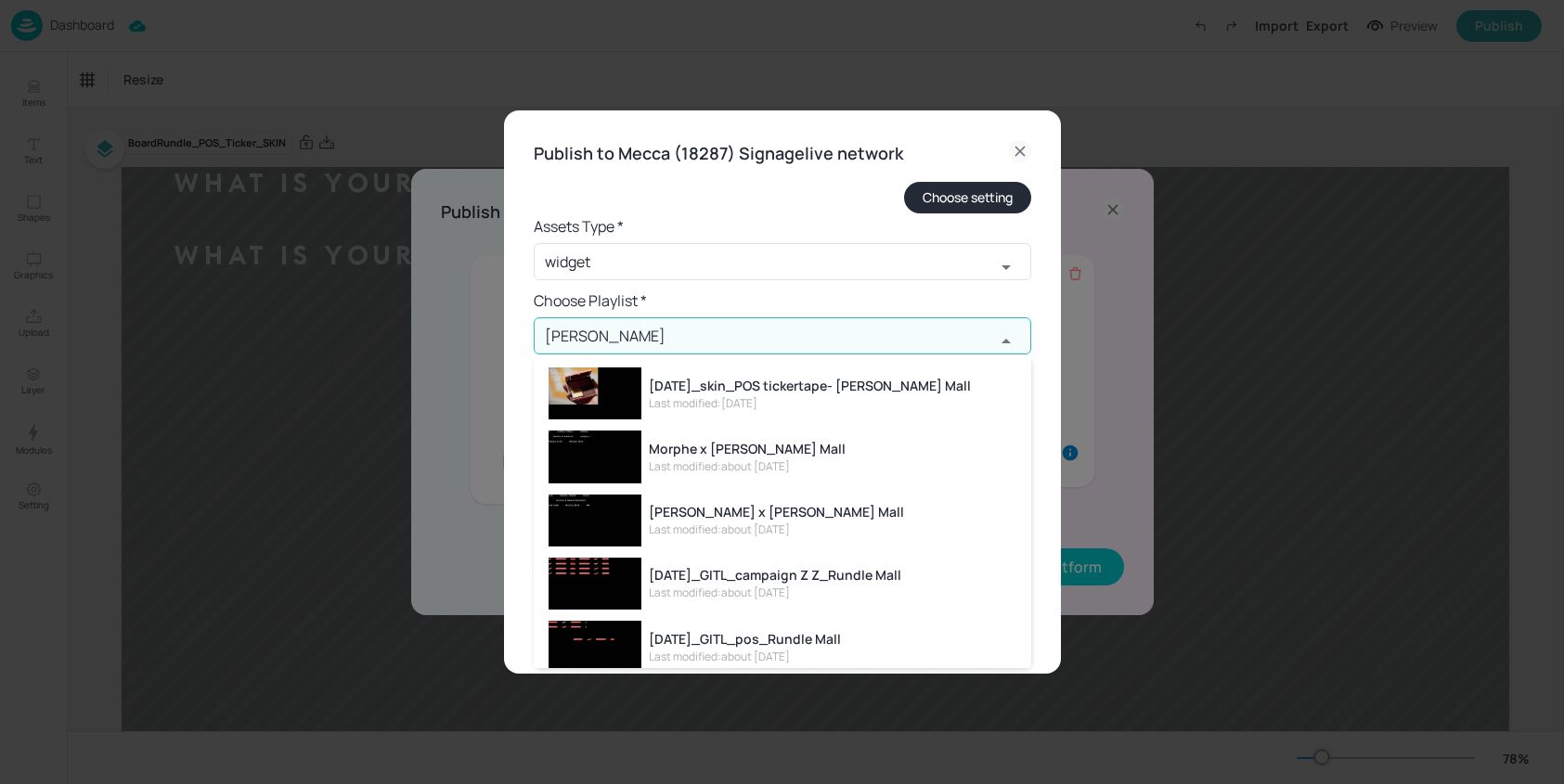
click at [814, 390] on div "[DATE]_skin_POS tickertape- [PERSON_NAME] Mall" at bounding box center [809, 385] width 322 height 19
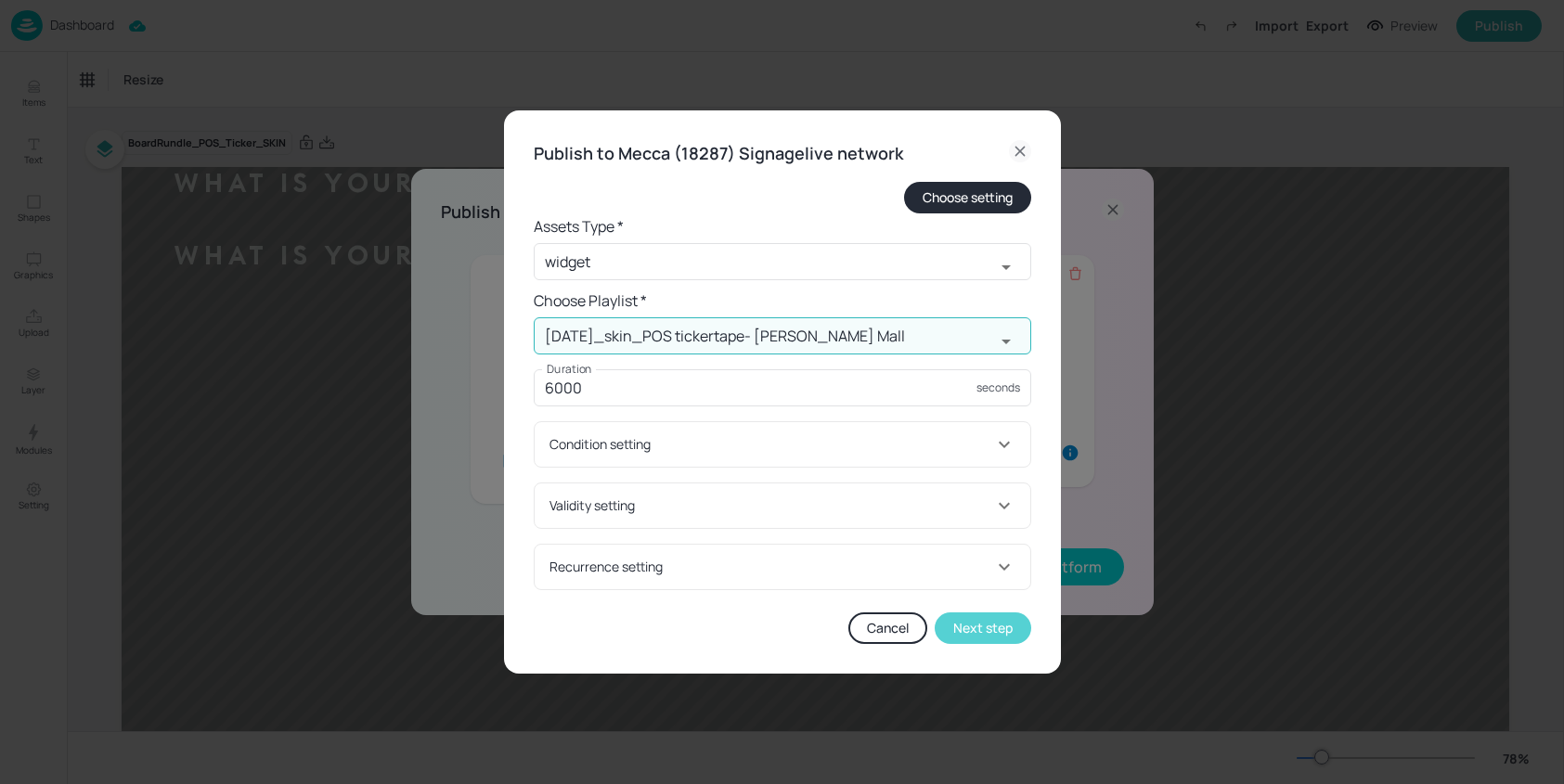
type input "[DATE]_skin_POS tickertape- [PERSON_NAME] Mall"
click at [986, 622] on button "Next step" at bounding box center [982, 628] width 97 height 32
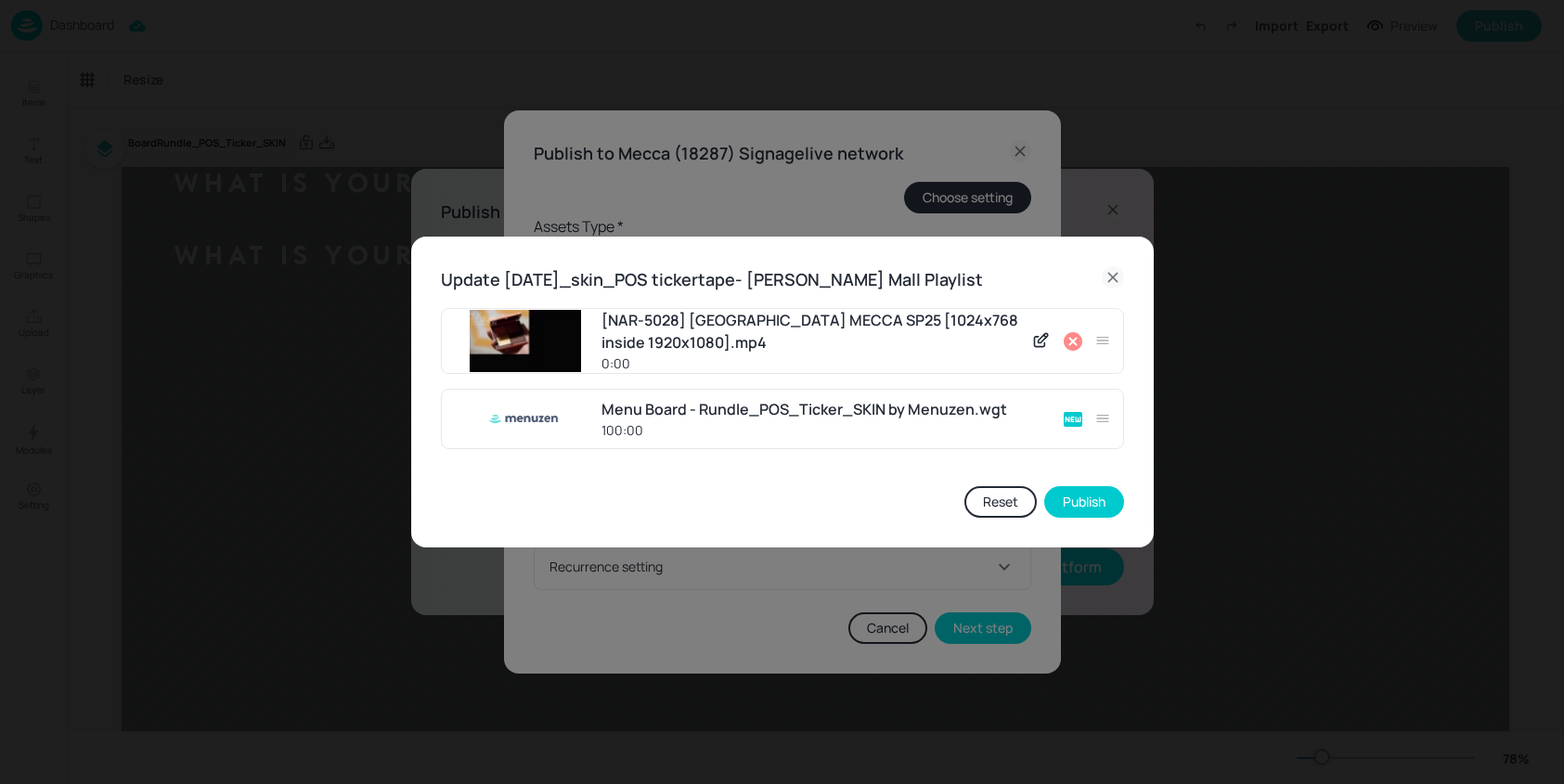
click at [1078, 347] on icon at bounding box center [1072, 341] width 22 height 22
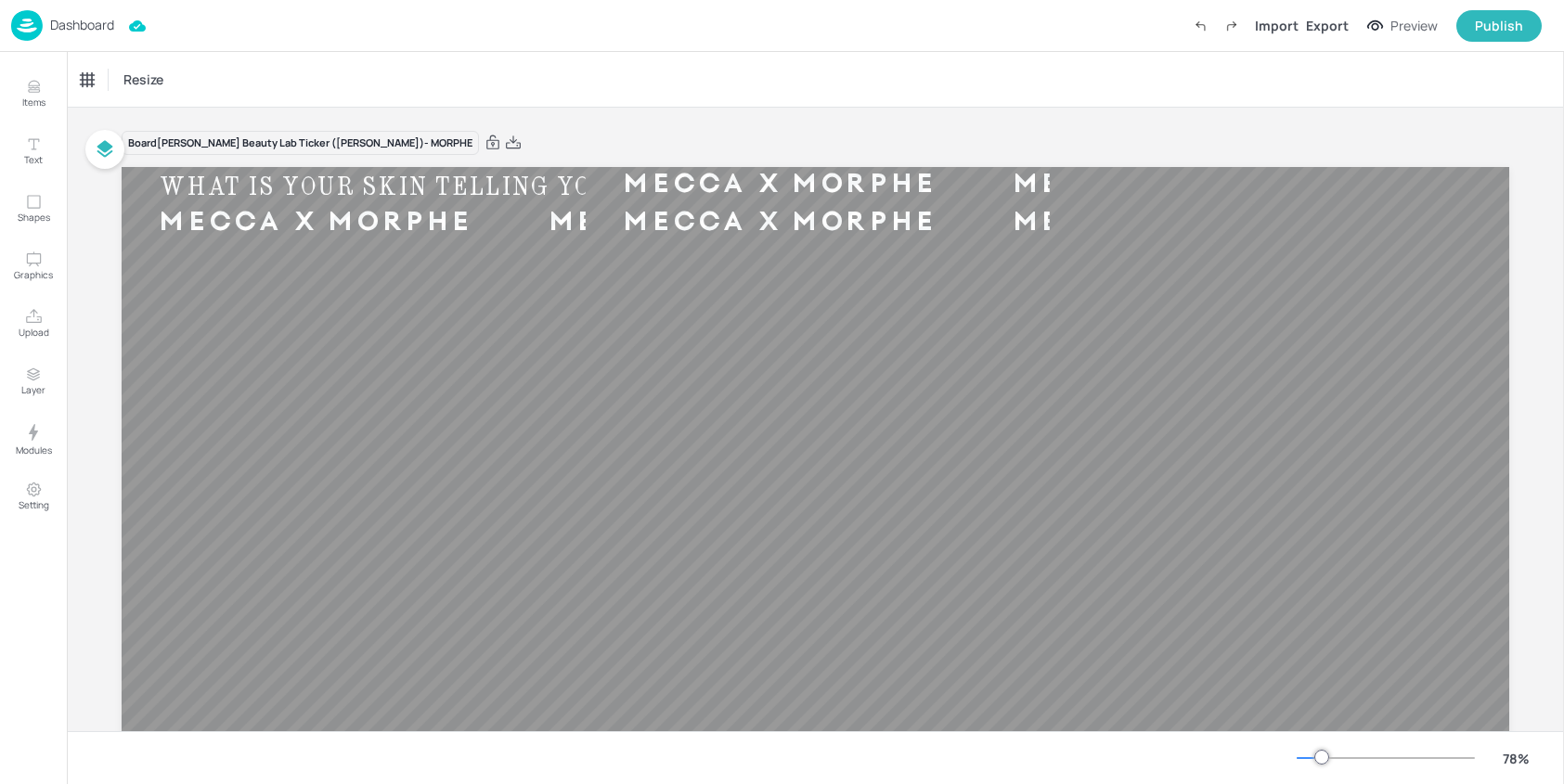
click at [81, 27] on p "Dashboard" at bounding box center [82, 24] width 64 height 13
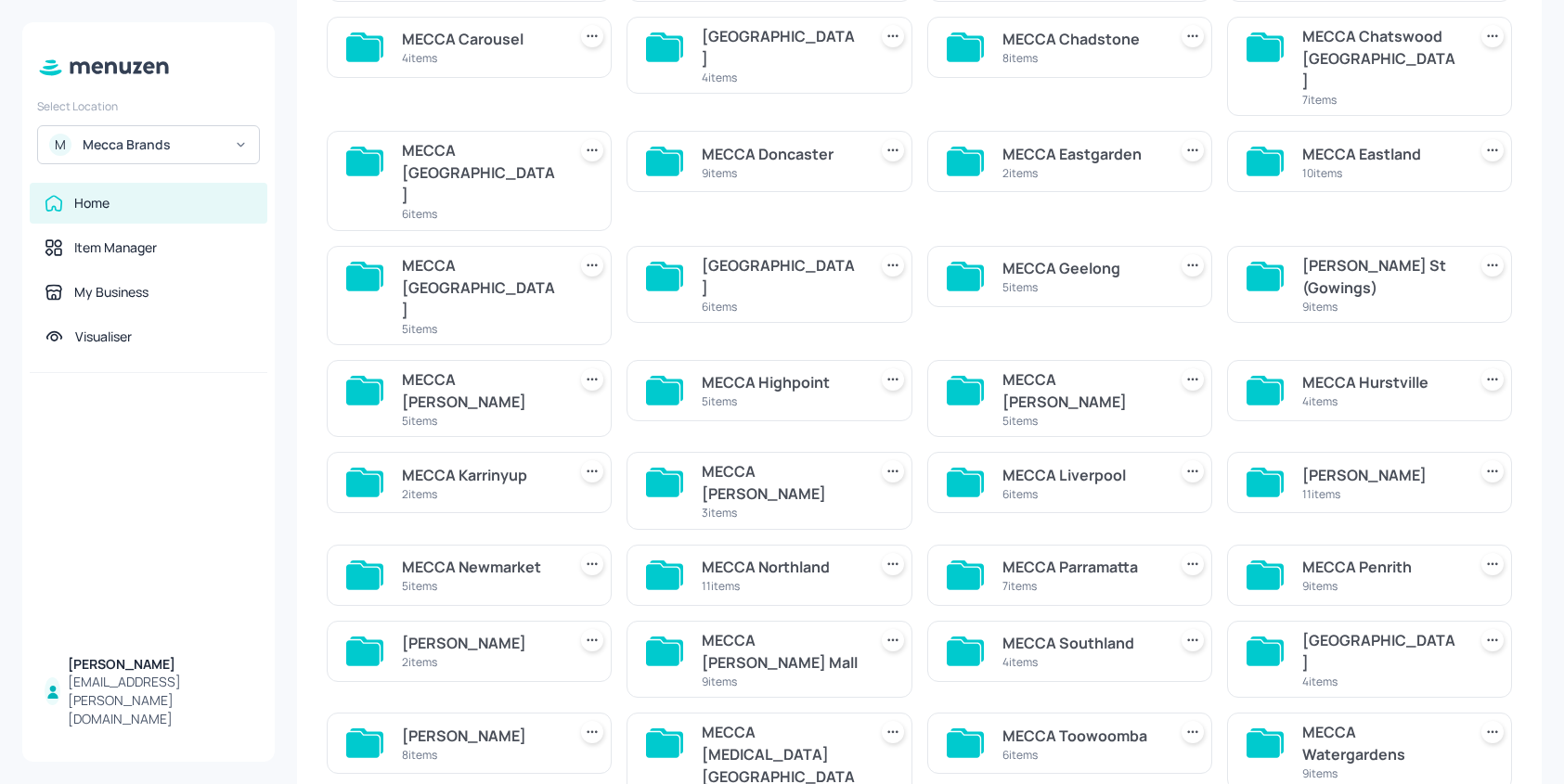
click at [762, 629] on div "MECCA [PERSON_NAME] Mall" at bounding box center [780, 651] width 156 height 44
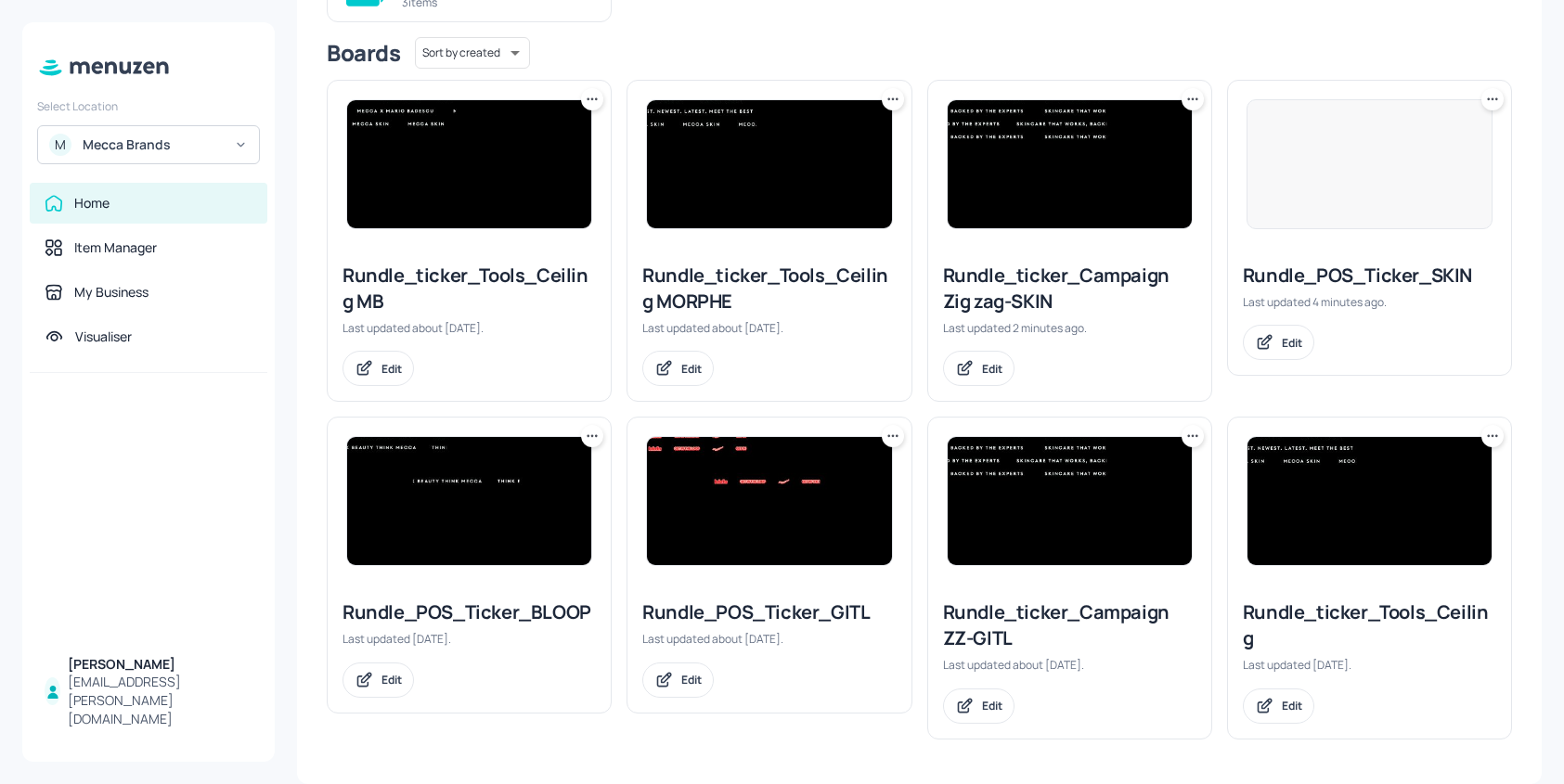
scroll to position [252, 0]
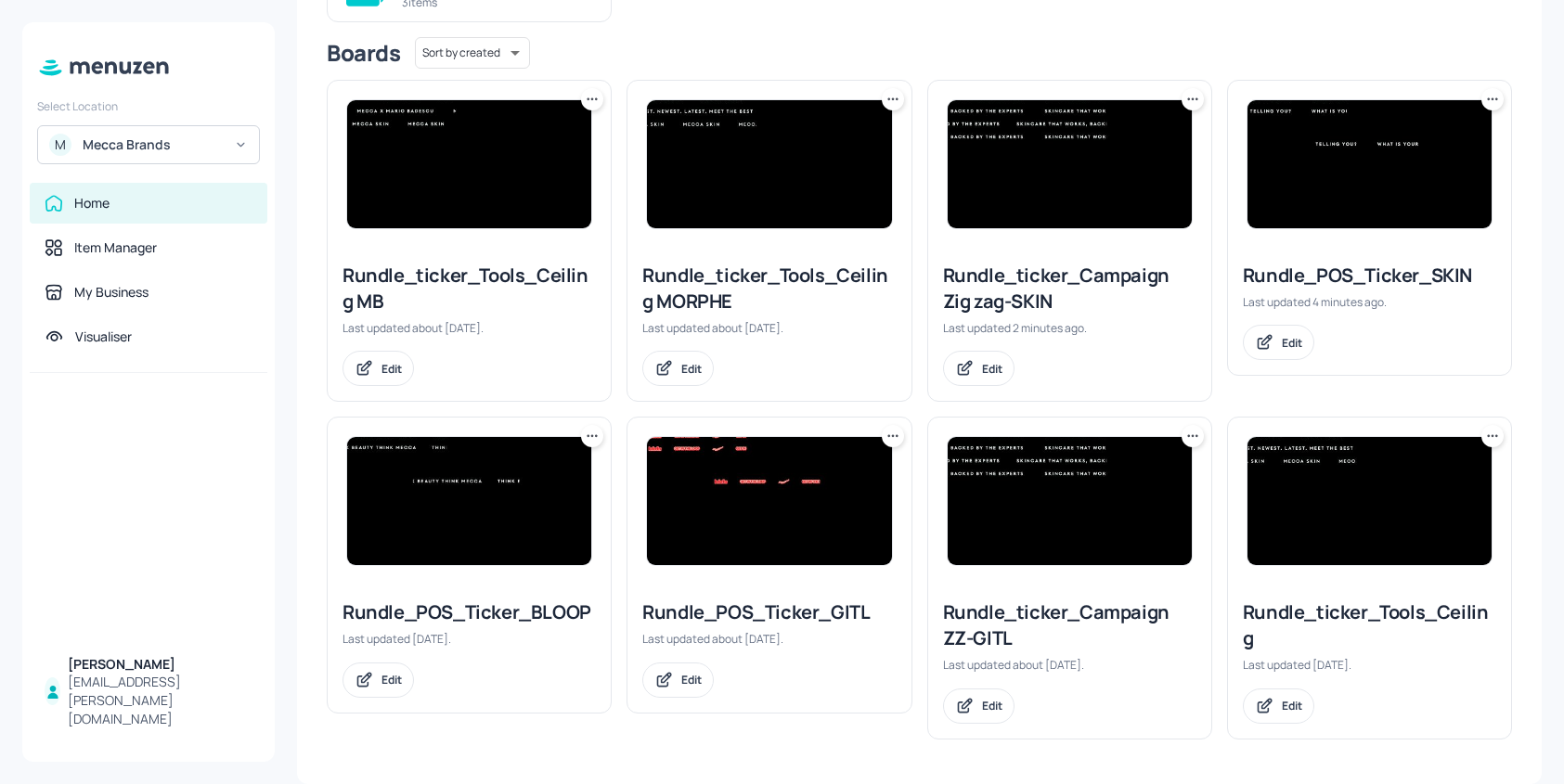
click at [1078, 183] on img at bounding box center [1069, 164] width 244 height 128
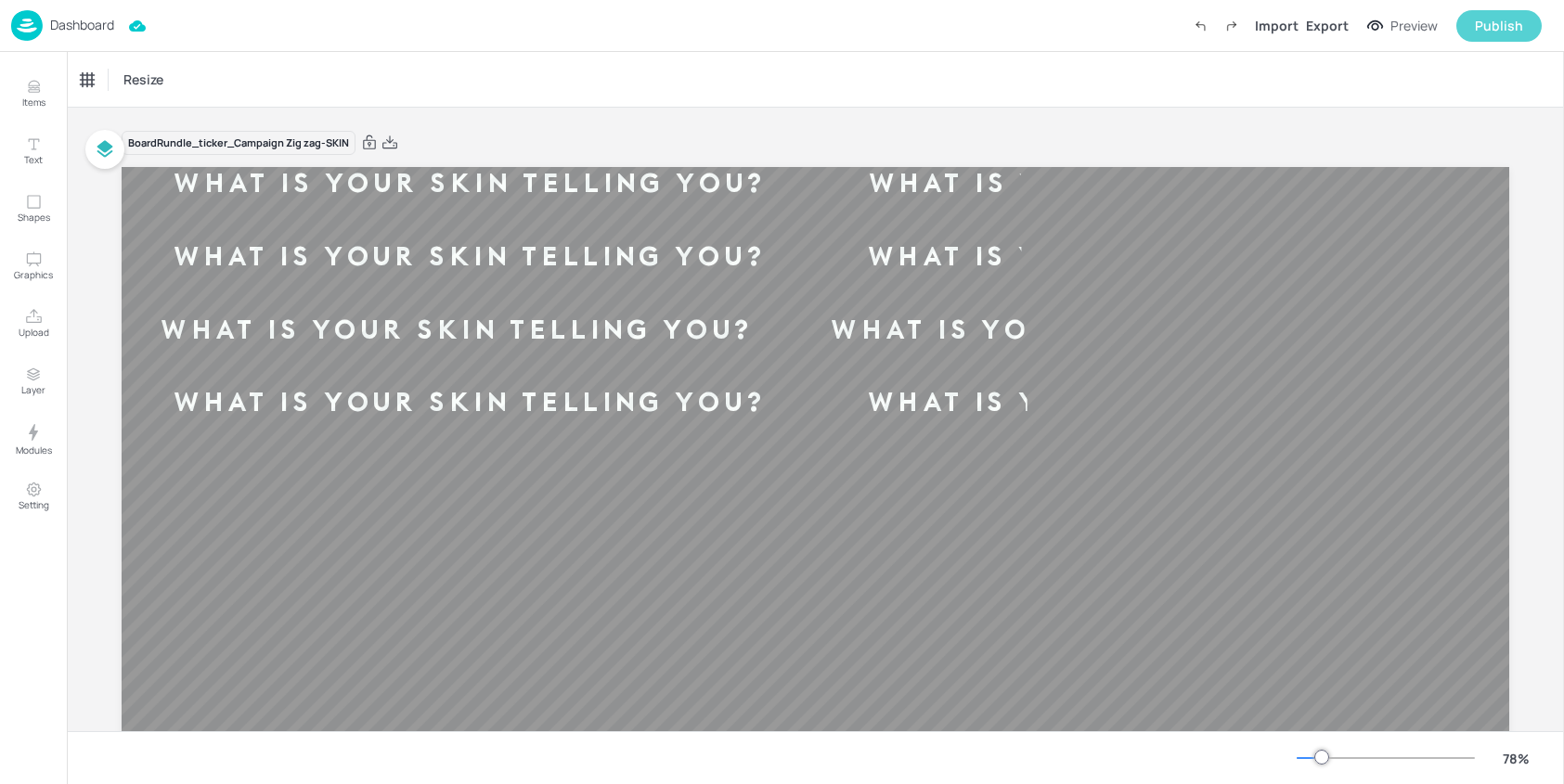
click at [1474, 25] on button "Publish" at bounding box center [1498, 26] width 85 height 32
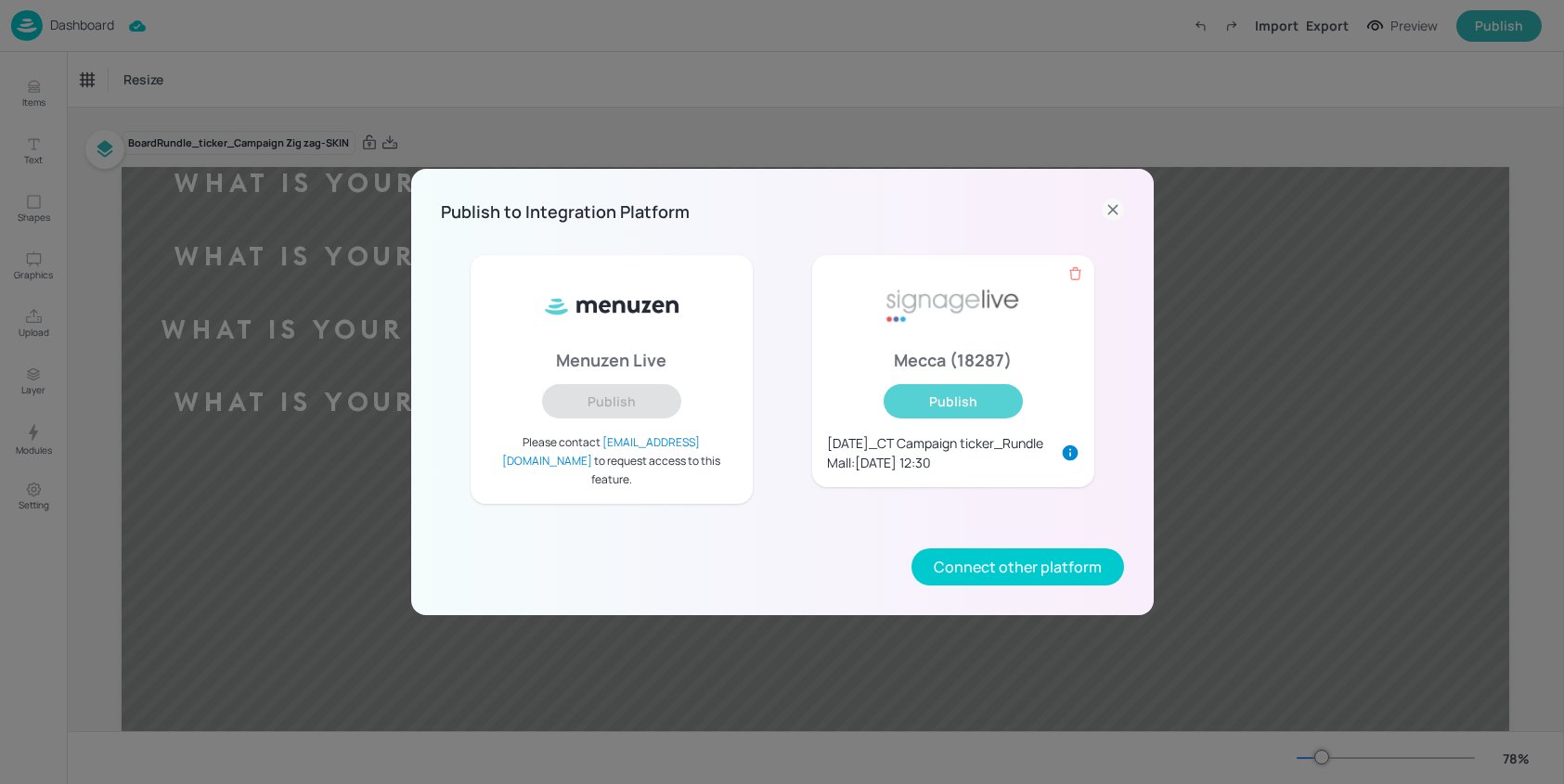
click at [961, 413] on button "Publish" at bounding box center [953, 402] width 139 height 35
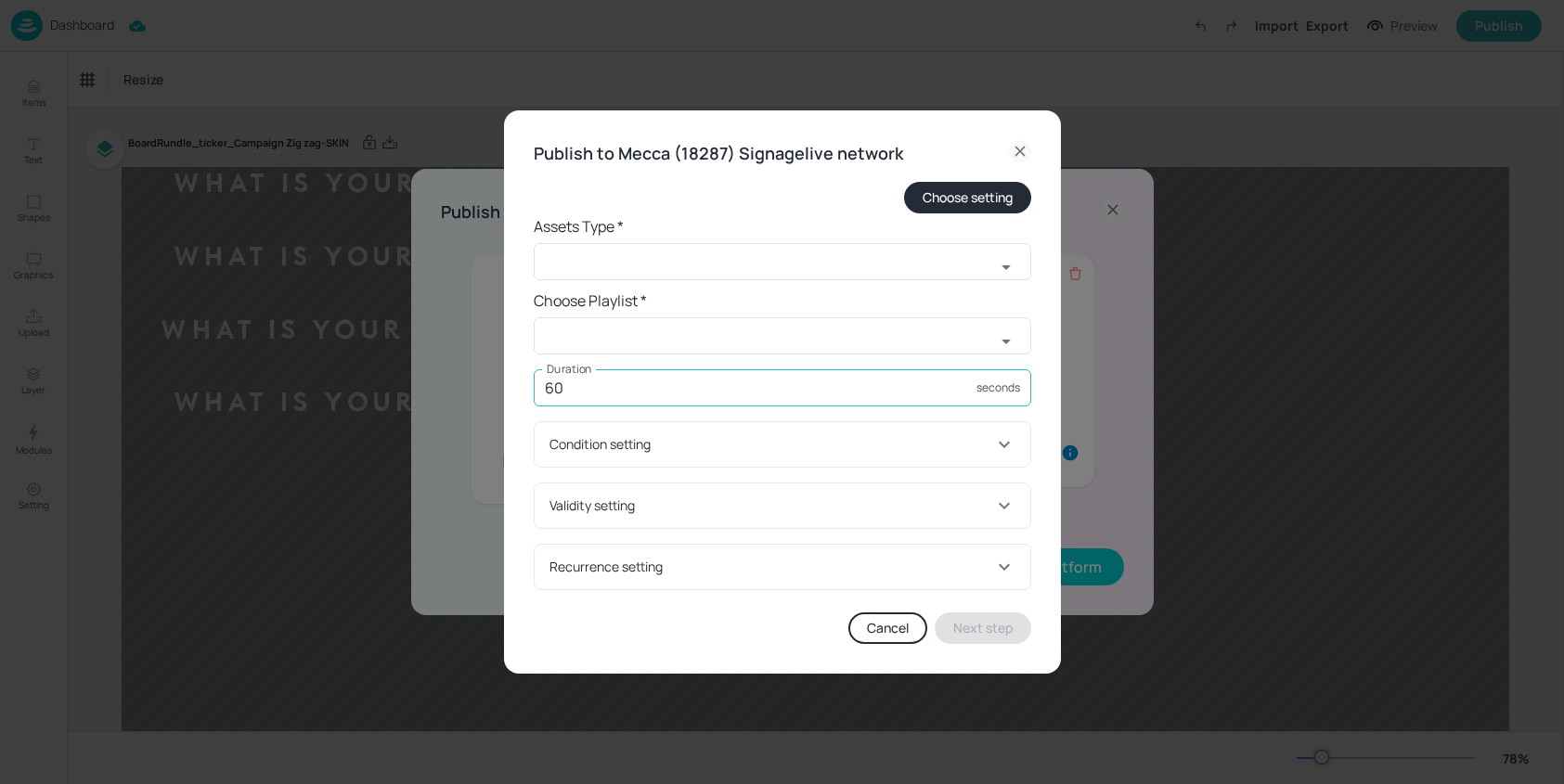
click at [630, 401] on input "60" at bounding box center [754, 387] width 442 height 37
type input "5997"
click at [680, 248] on input "text" at bounding box center [763, 262] width 461 height 37
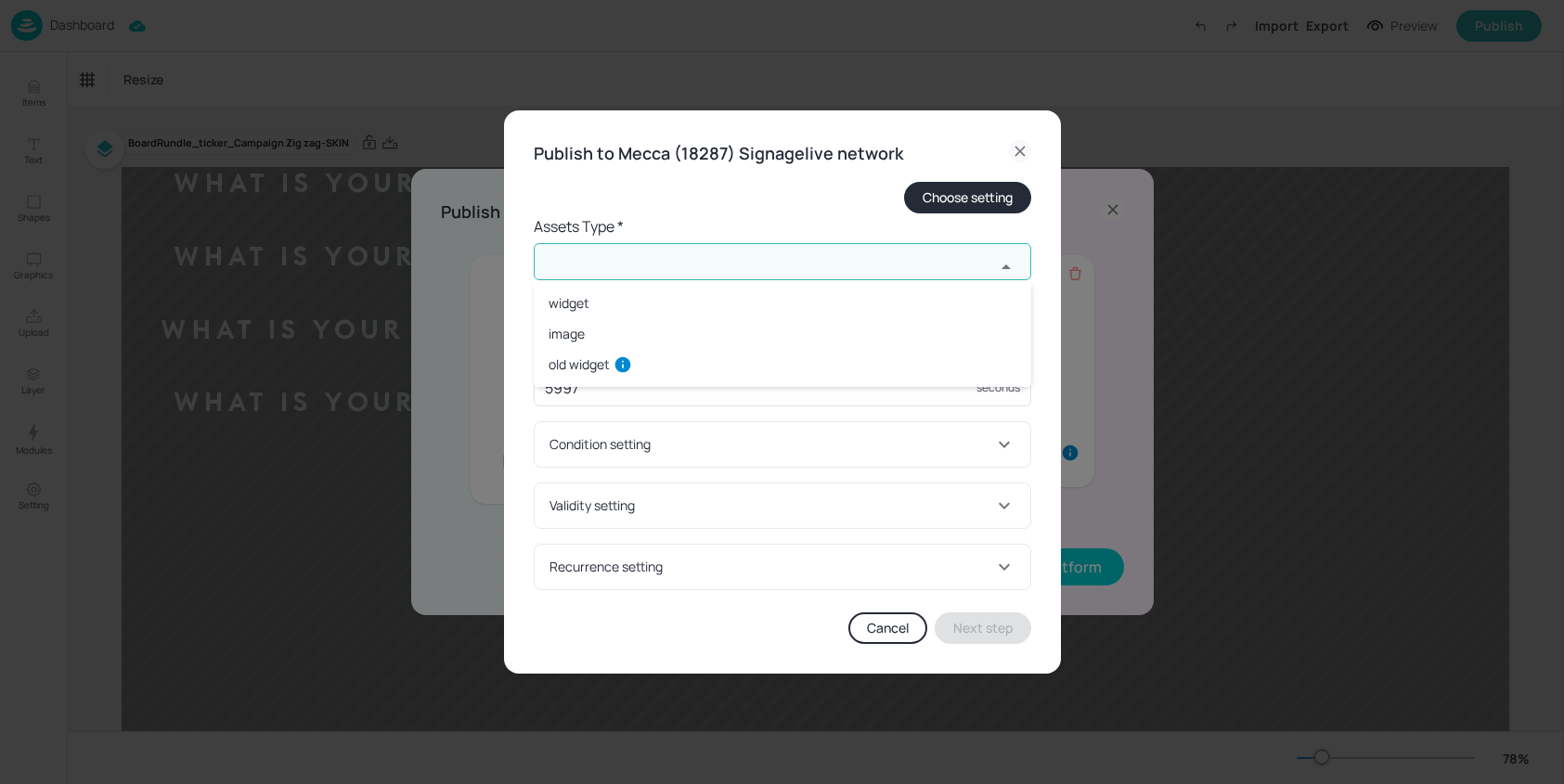
click at [621, 313] on li "widget" at bounding box center [782, 303] width 498 height 31
type input "widget"
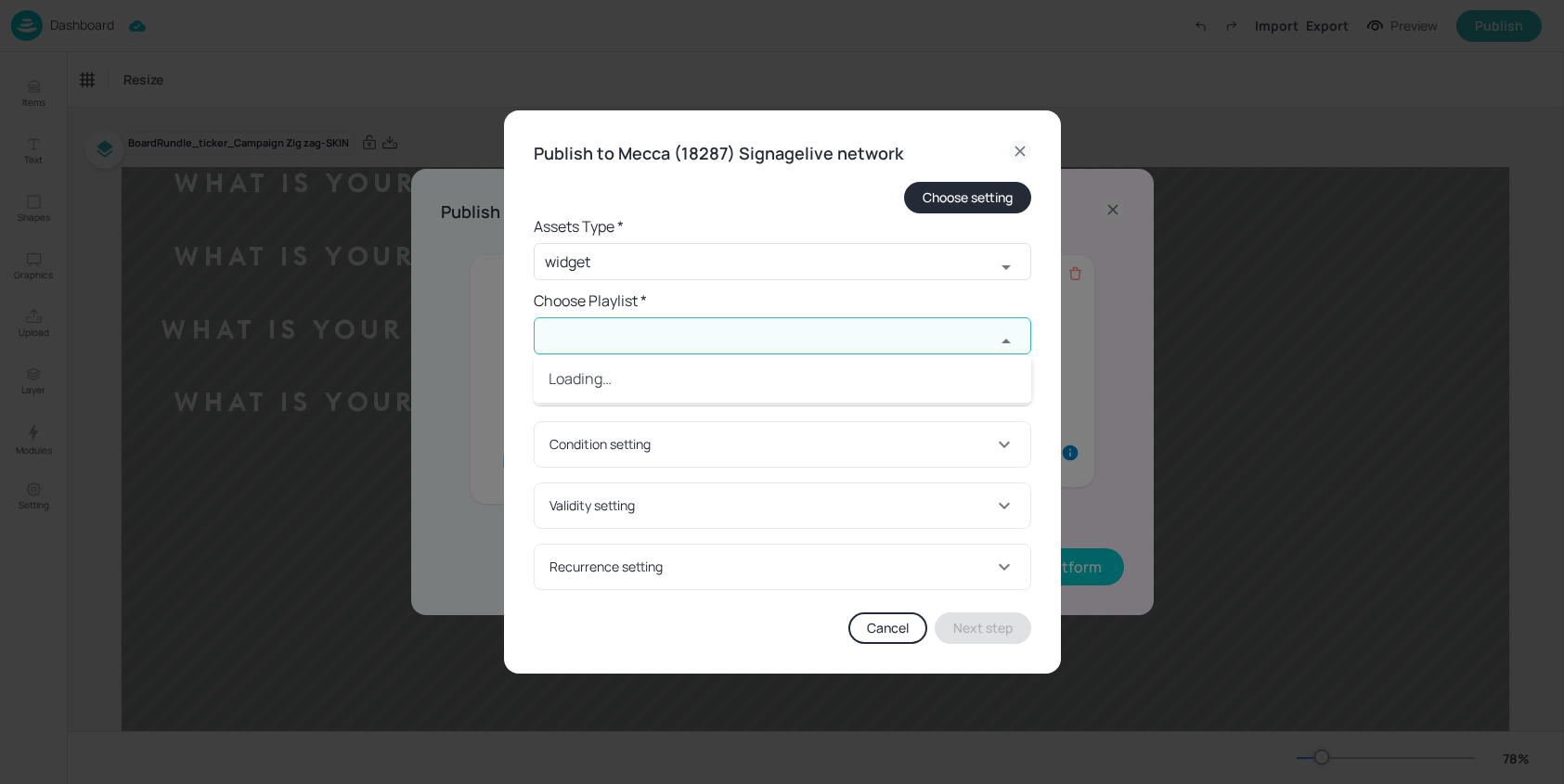
click at [612, 337] on input "text" at bounding box center [763, 336] width 461 height 37
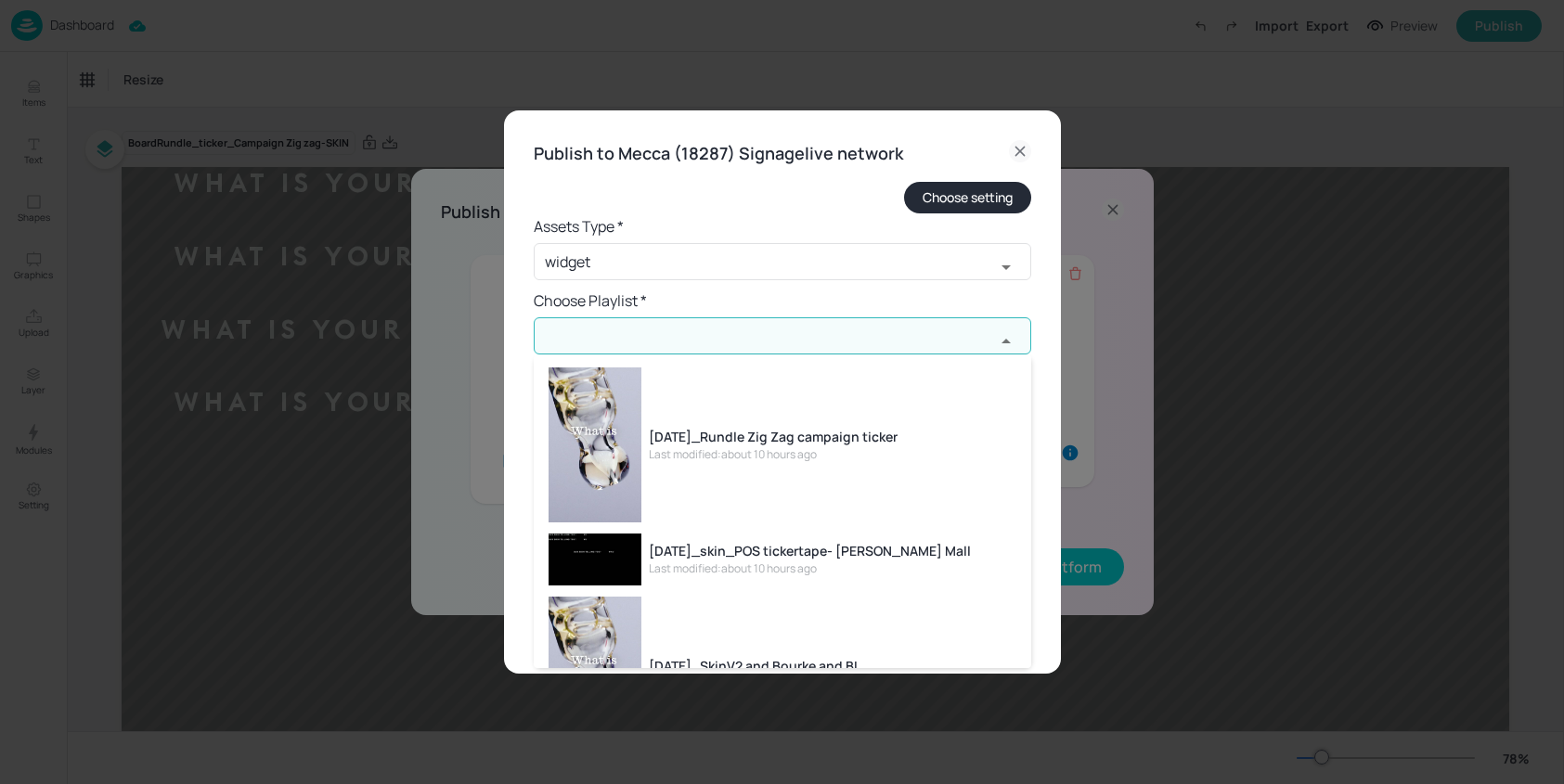
click at [765, 434] on div "AUG25_Rundle Zig Zag campaign ticker" at bounding box center [772, 436] width 248 height 19
type input "AUG25_Rundle Zig Zag campaign ticker"
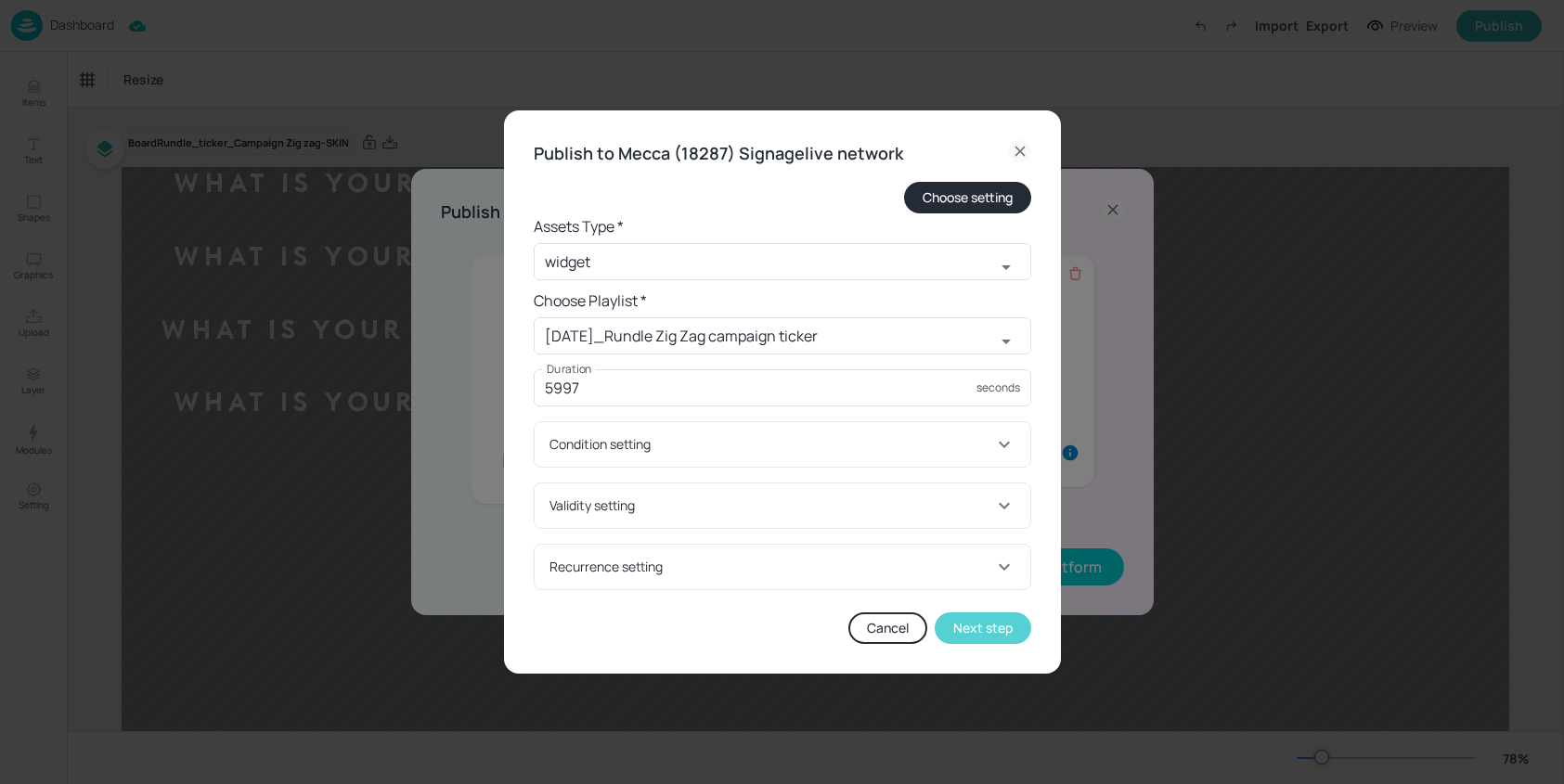
click at [991, 638] on button "Next step" at bounding box center [982, 628] width 97 height 32
